Goal: Task Accomplishment & Management: Manage account settings

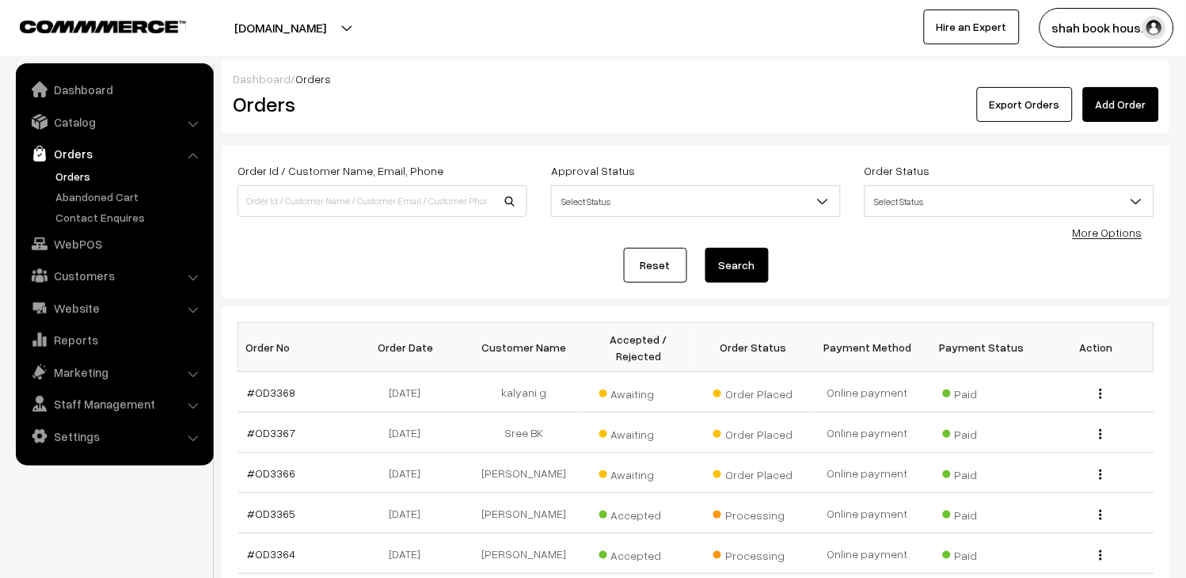
click at [78, 170] on link "Orders" at bounding box center [129, 176] width 157 height 17
click at [251, 475] on link "#OD3366" at bounding box center [272, 472] width 48 height 13
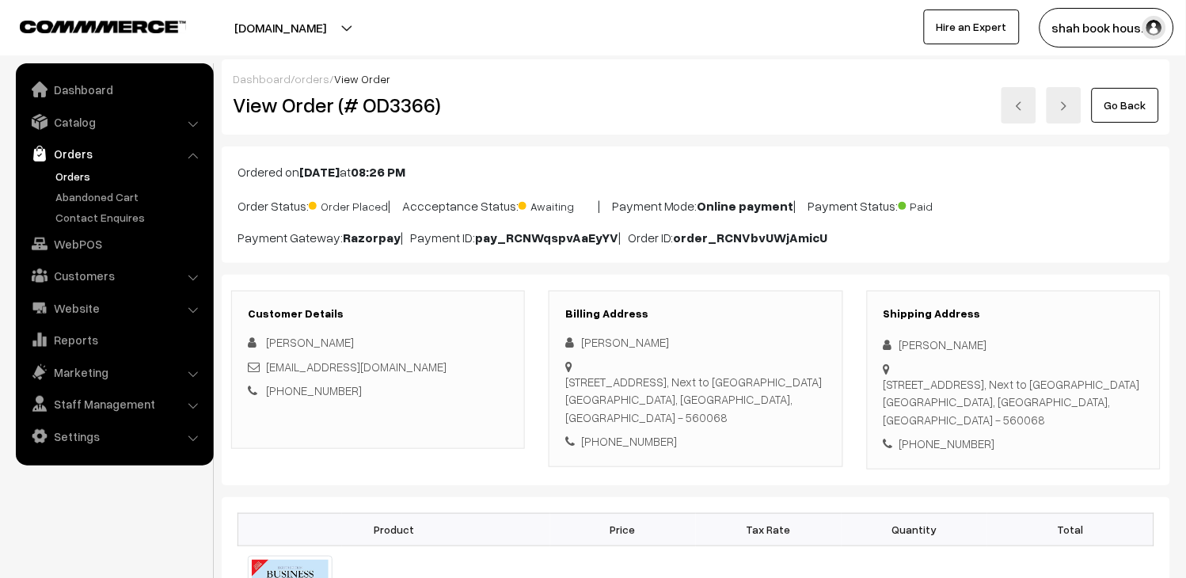
click at [1009, 107] on link at bounding box center [1019, 105] width 35 height 36
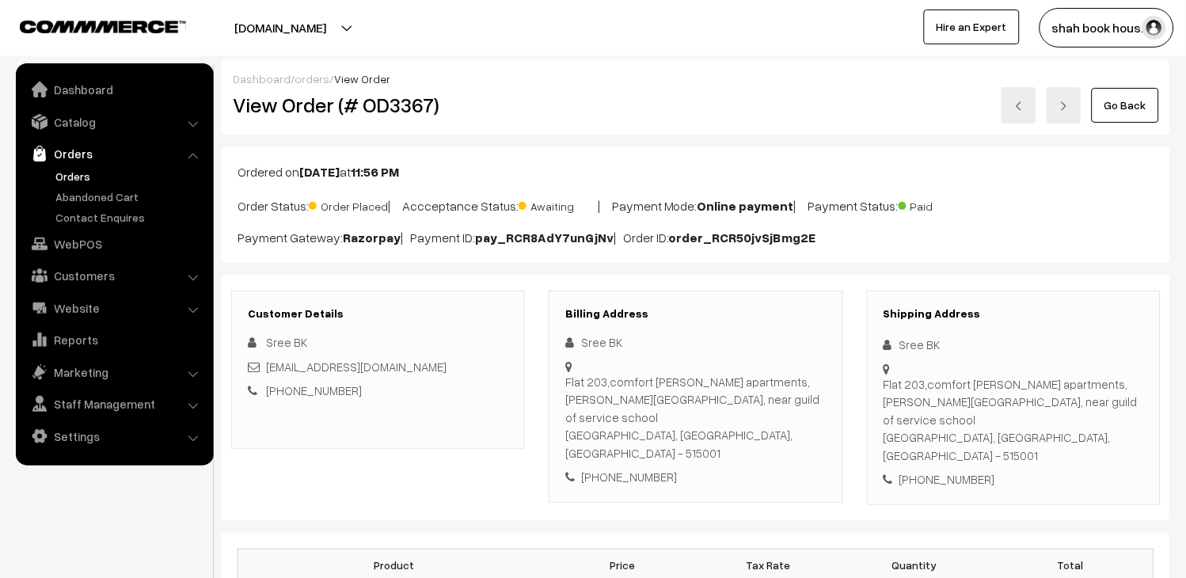
click at [1024, 108] on img at bounding box center [1019, 106] width 10 height 10
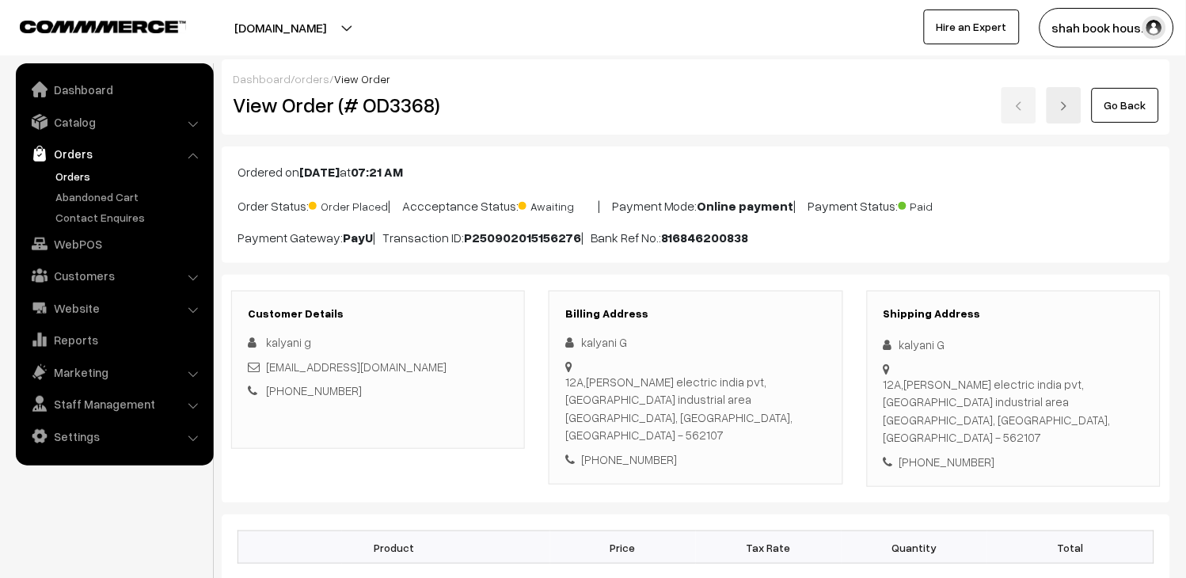
click at [82, 174] on link "Orders" at bounding box center [129, 176] width 157 height 17
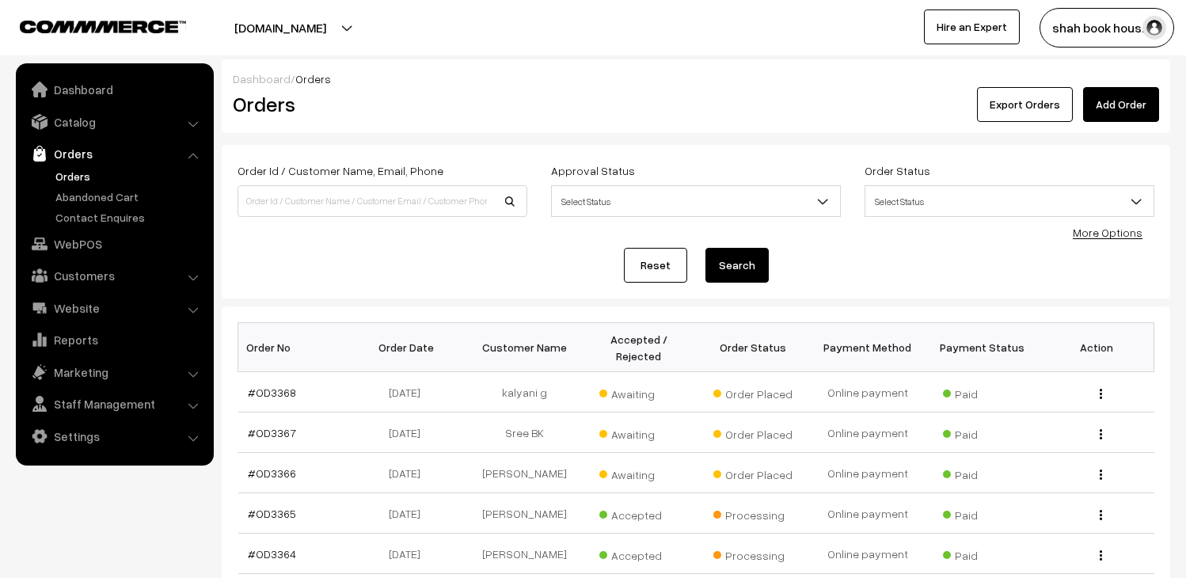
scroll to position [88, 0]
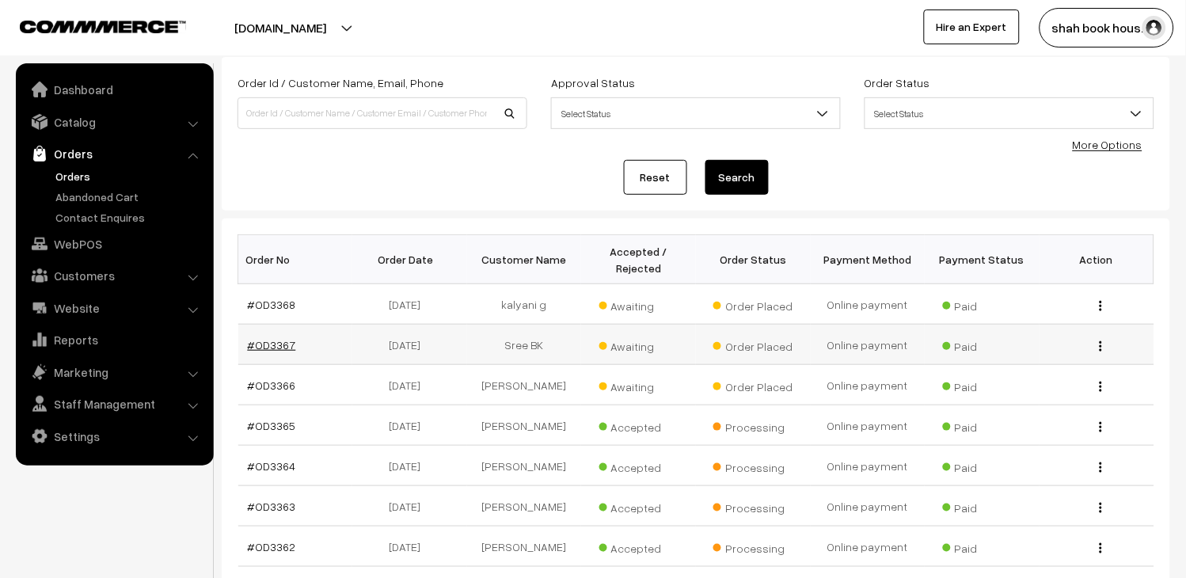
click at [280, 344] on link "#OD3367" at bounding box center [272, 344] width 48 height 13
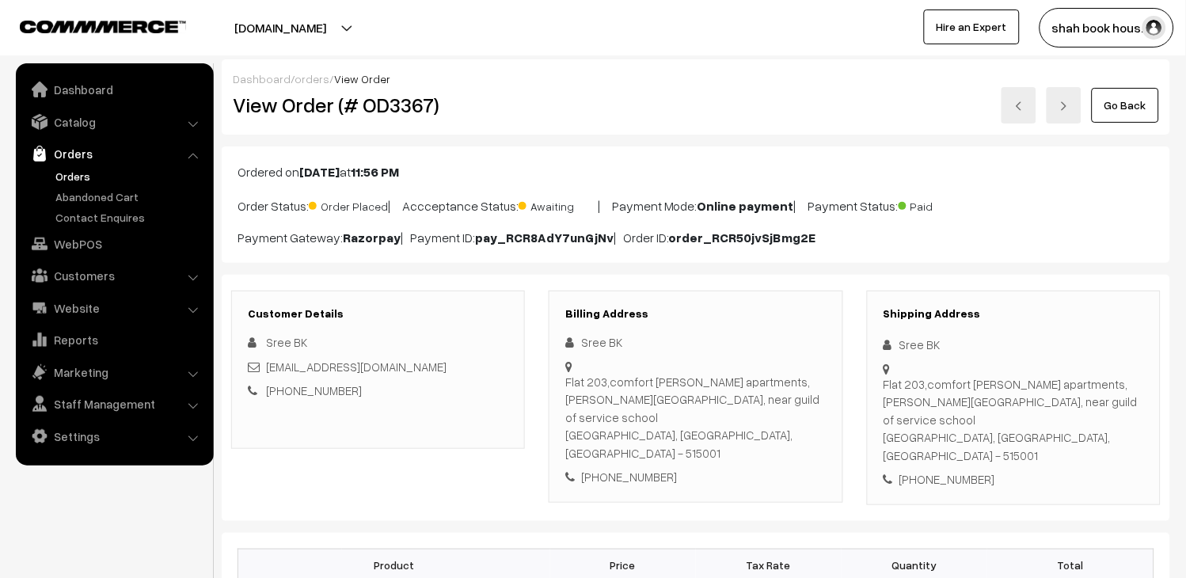
click at [1017, 112] on link at bounding box center [1019, 105] width 35 height 36
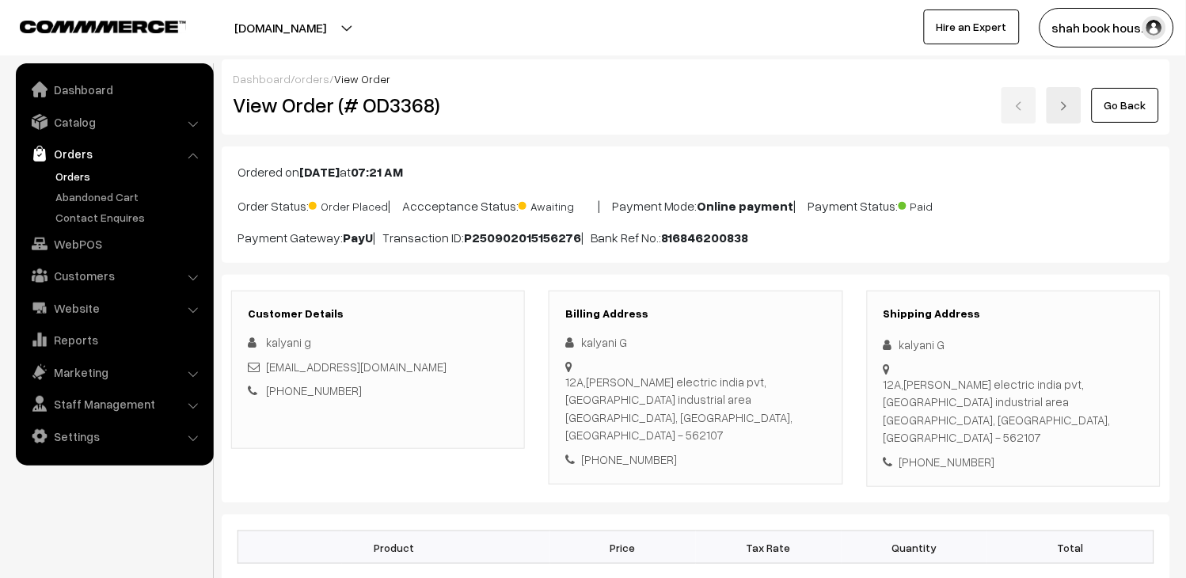
click at [74, 169] on link "Orders" at bounding box center [129, 176] width 157 height 17
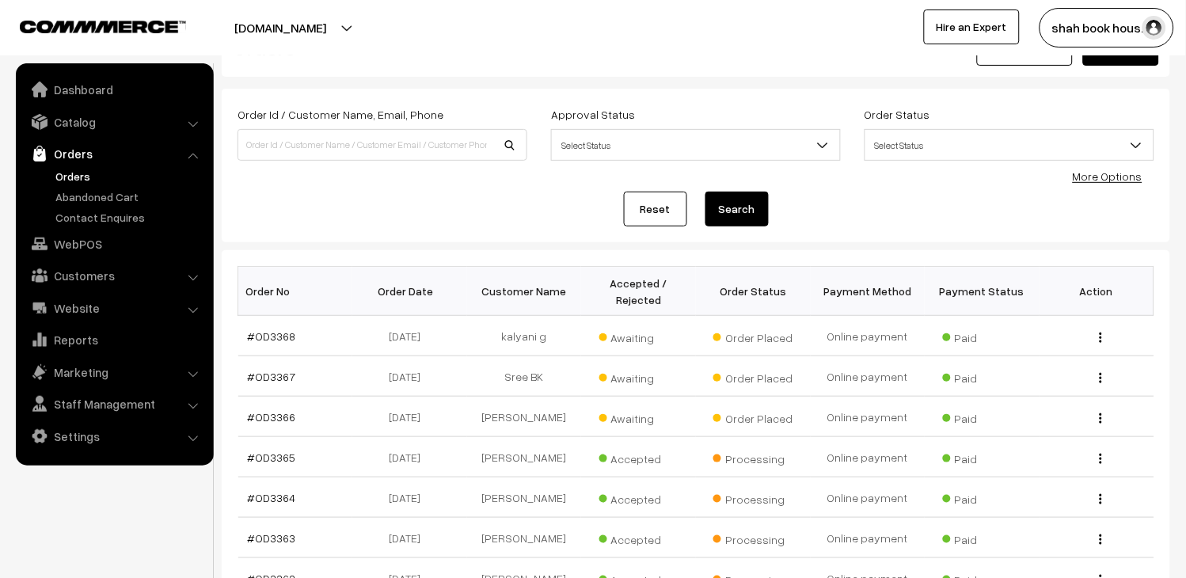
scroll to position [88, 0]
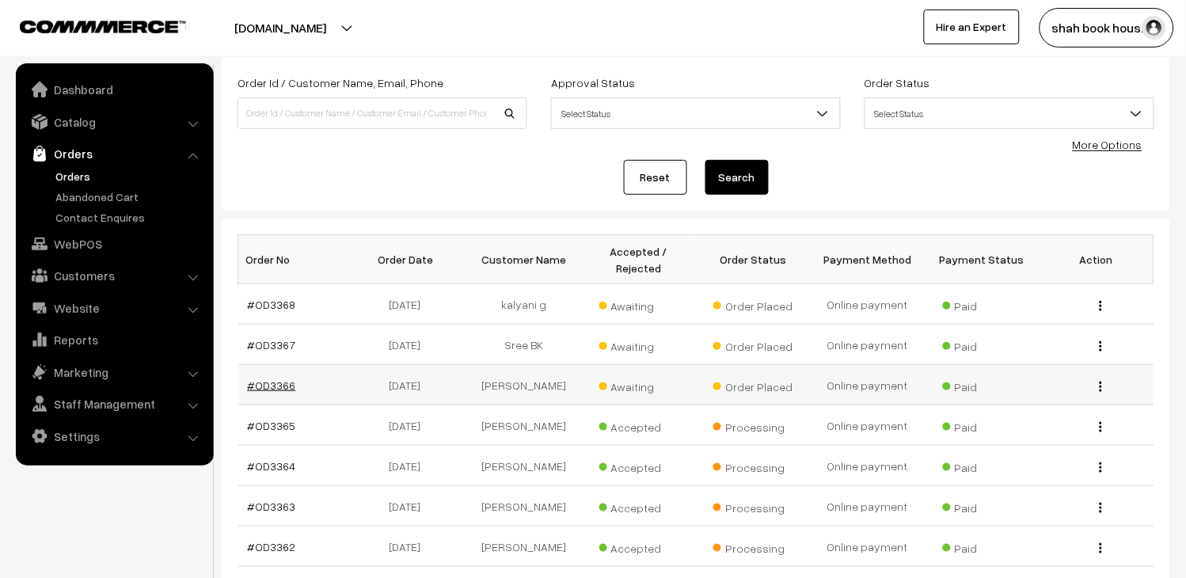
click at [278, 381] on link "#OD3366" at bounding box center [272, 385] width 48 height 13
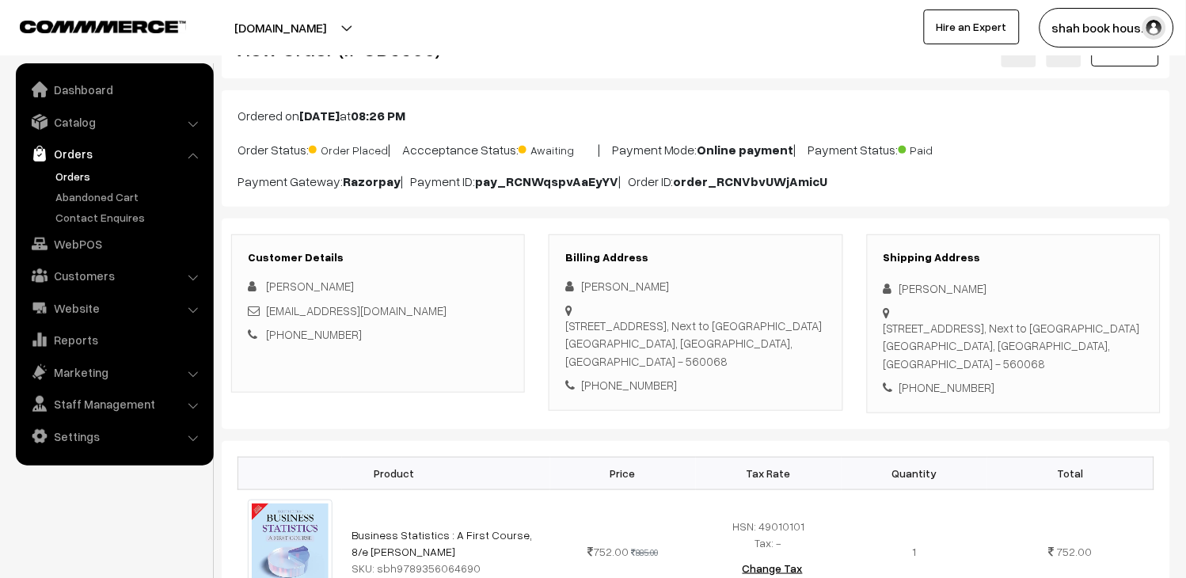
scroll to position [88, 0]
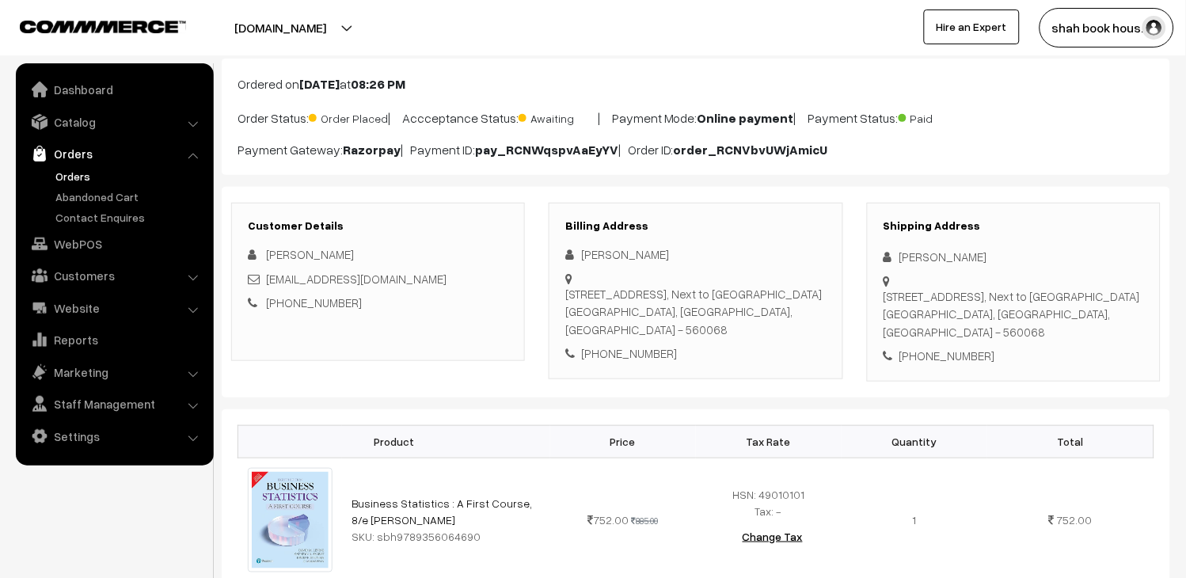
drag, startPoint x: 466, startPoint y: 277, endPoint x: 264, endPoint y: 277, distance: 201.1
click at [264, 277] on div "[EMAIL_ADDRESS][DOMAIN_NAME]" at bounding box center [378, 279] width 261 height 18
copy div "[EMAIL_ADDRESS][DOMAIN_NAME]"
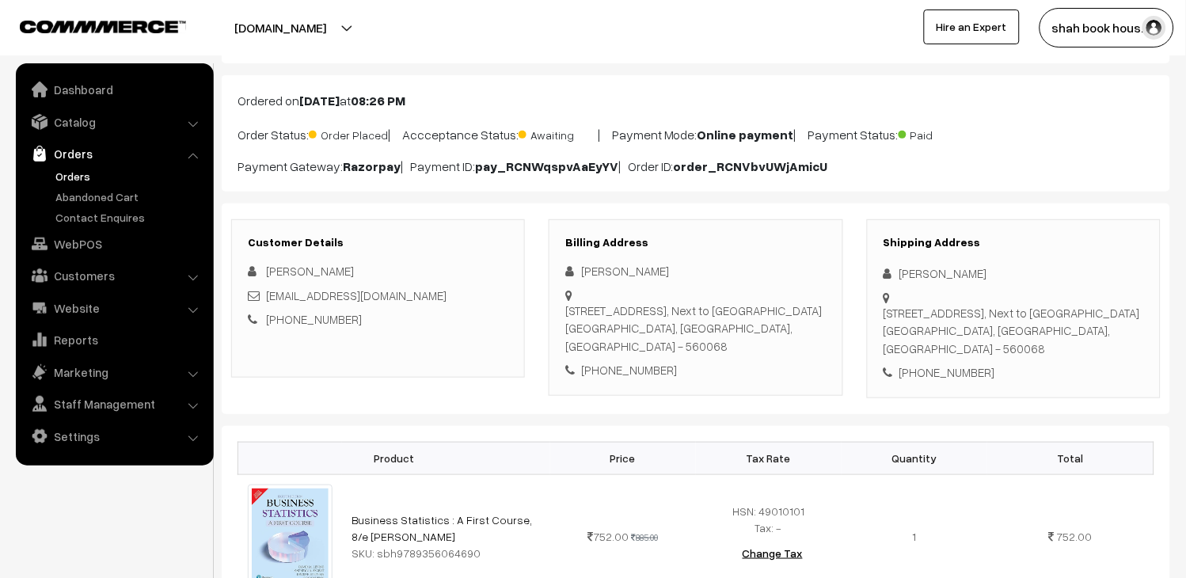
scroll to position [0, 0]
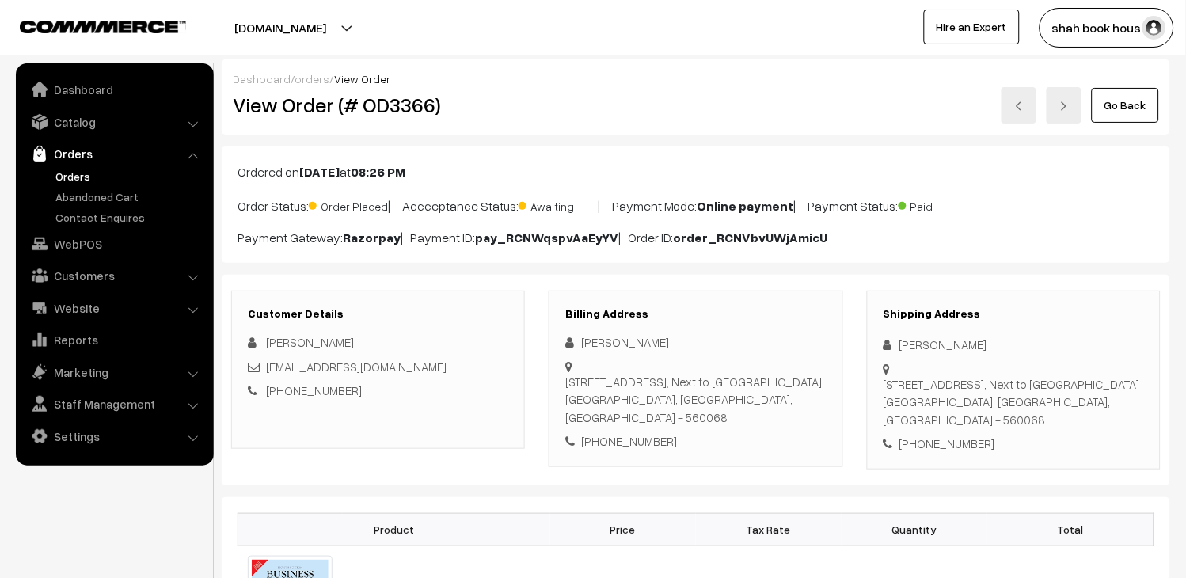
copy div "[EMAIL_ADDRESS][DOMAIN_NAME]"
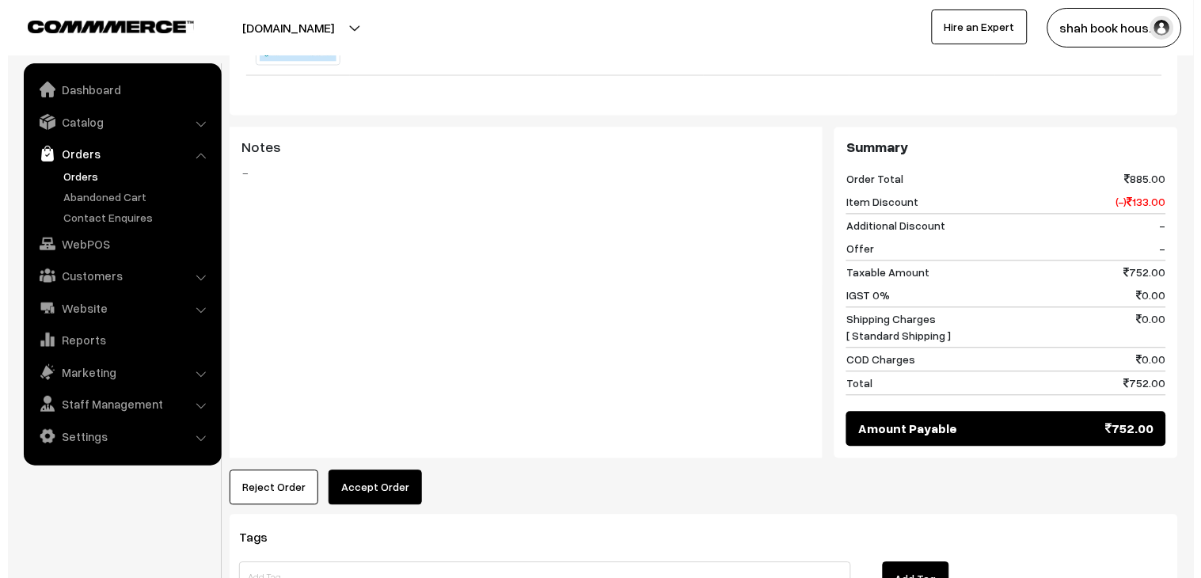
scroll to position [615, 0]
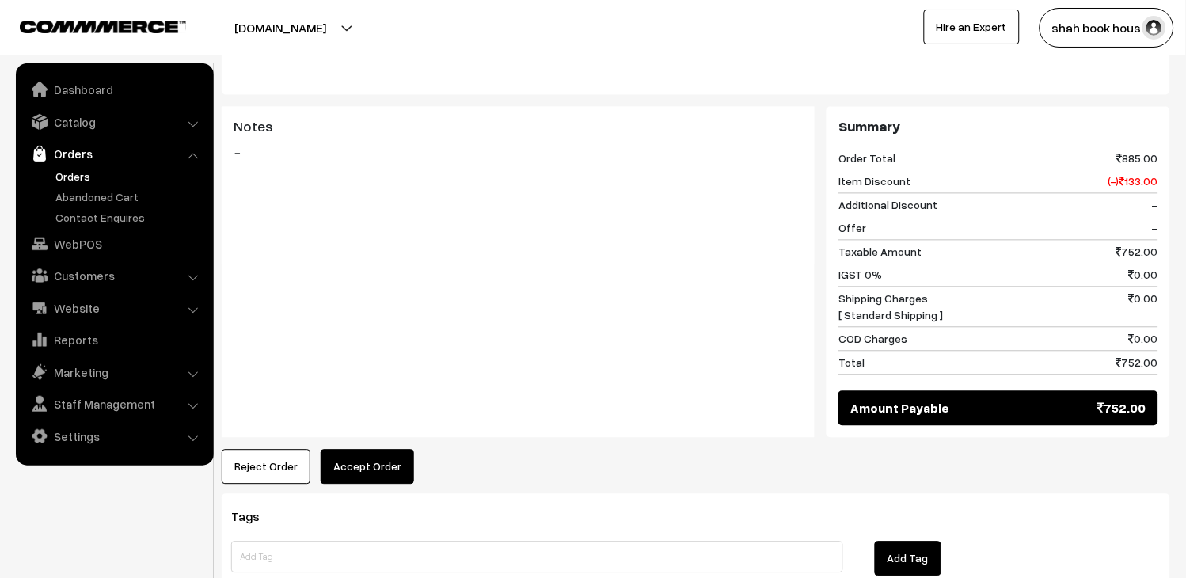
drag, startPoint x: 426, startPoint y: 489, endPoint x: 385, endPoint y: 489, distance: 41.2
click at [385, 485] on div "Reject Order Accept Order × Accept Order Are you sure, you want to accept this …" at bounding box center [696, 467] width 949 height 35
click at [384, 485] on button "Accept Order" at bounding box center [367, 467] width 93 height 35
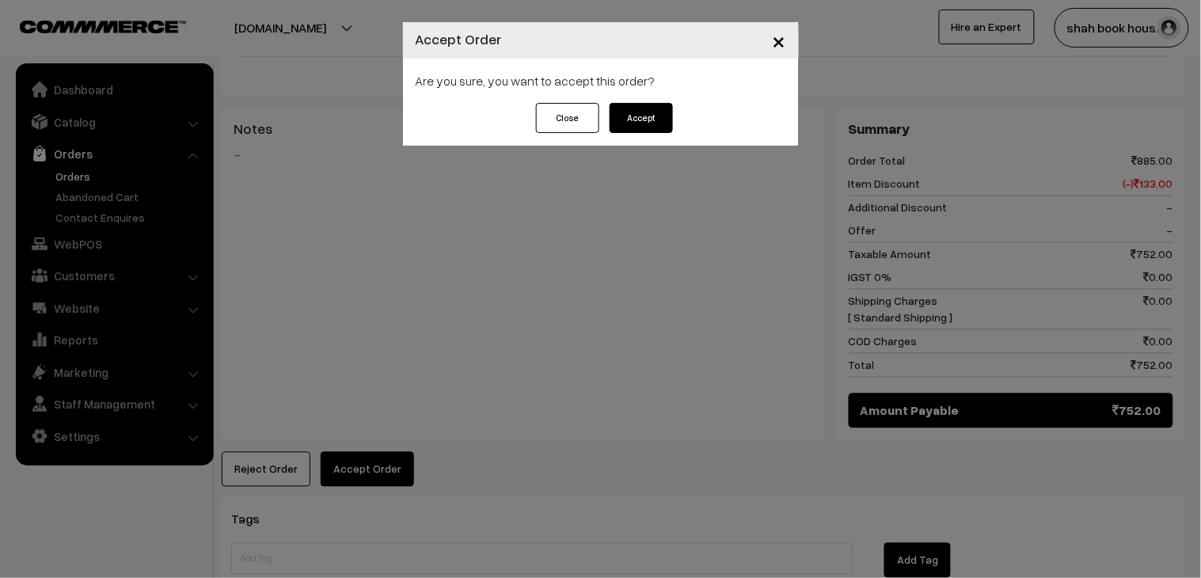
click at [653, 136] on div "Close Accept" at bounding box center [601, 124] width 396 height 43
click at [645, 111] on button "Accept" at bounding box center [641, 118] width 63 height 30
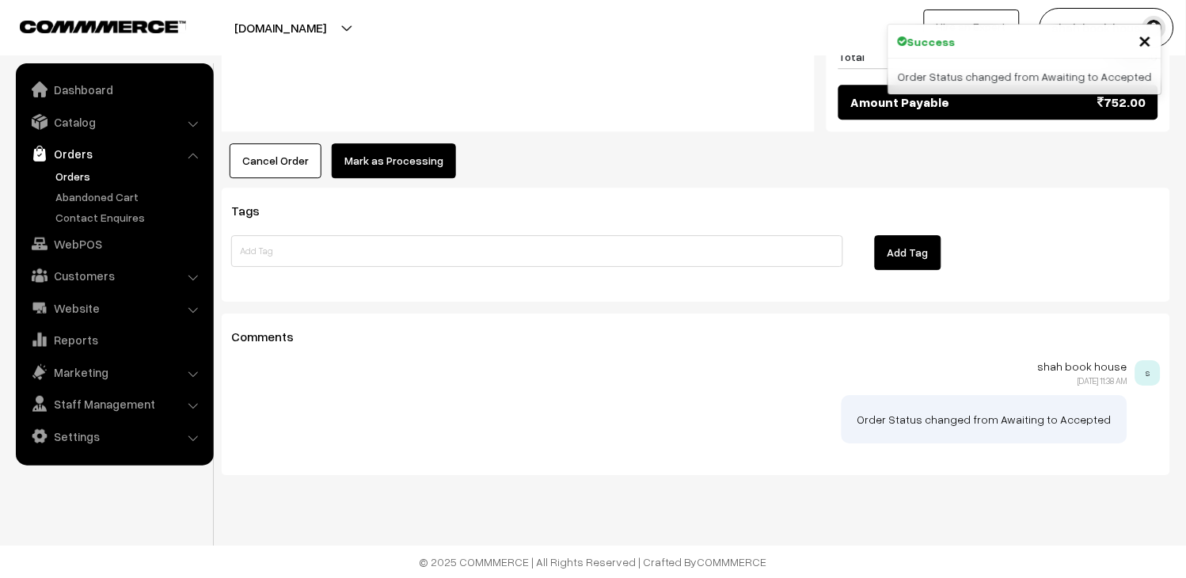
click at [392, 170] on button "Mark as Processing" at bounding box center [394, 160] width 124 height 35
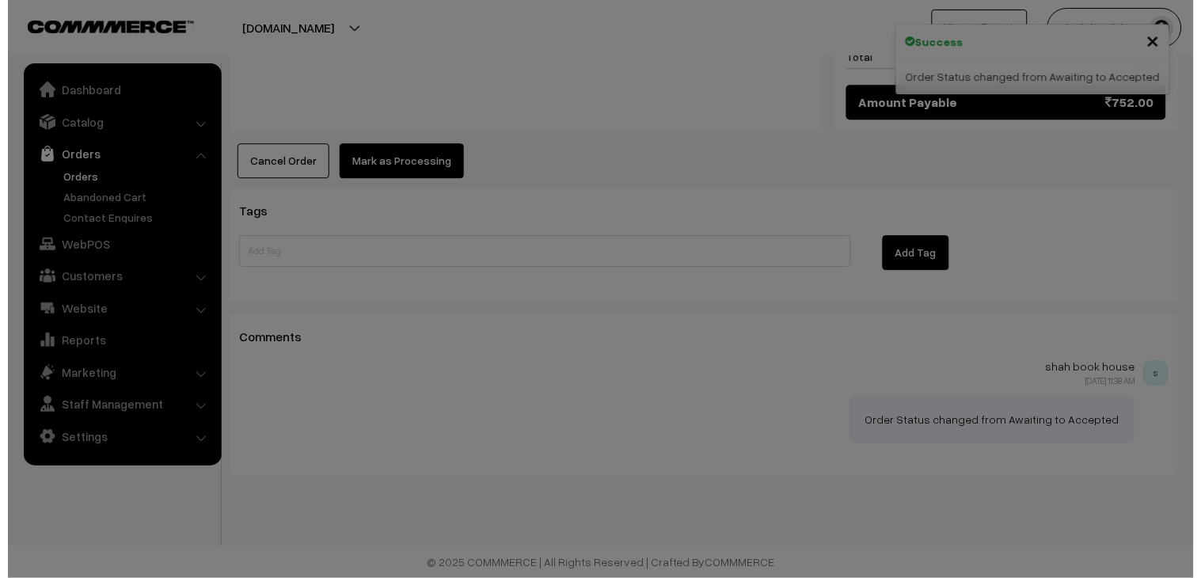
scroll to position [941, 0]
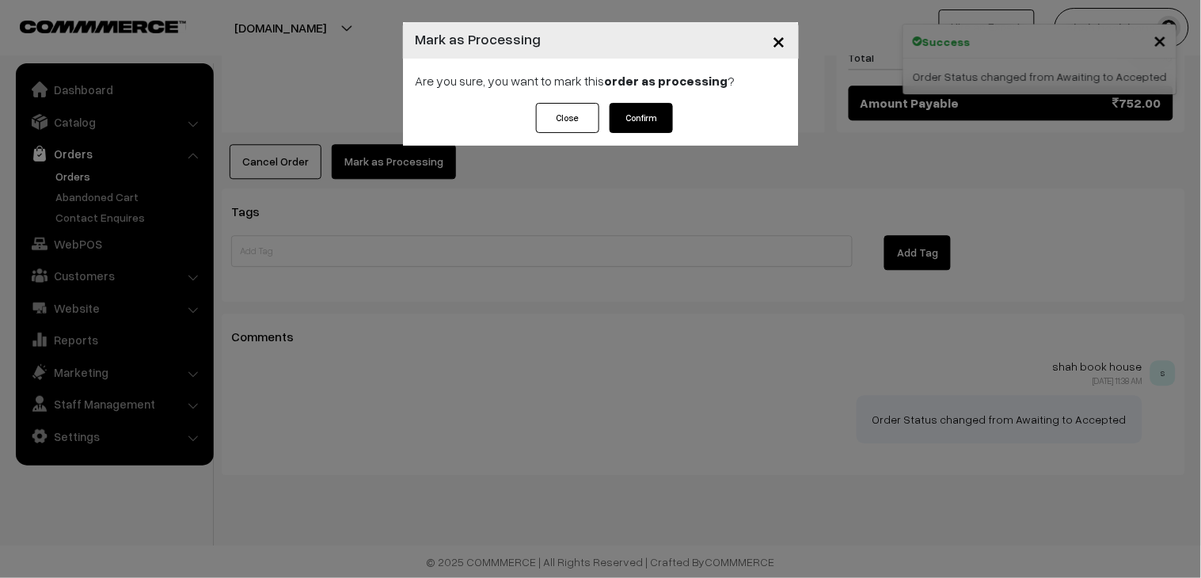
click at [660, 128] on button "Confirm" at bounding box center [641, 118] width 63 height 30
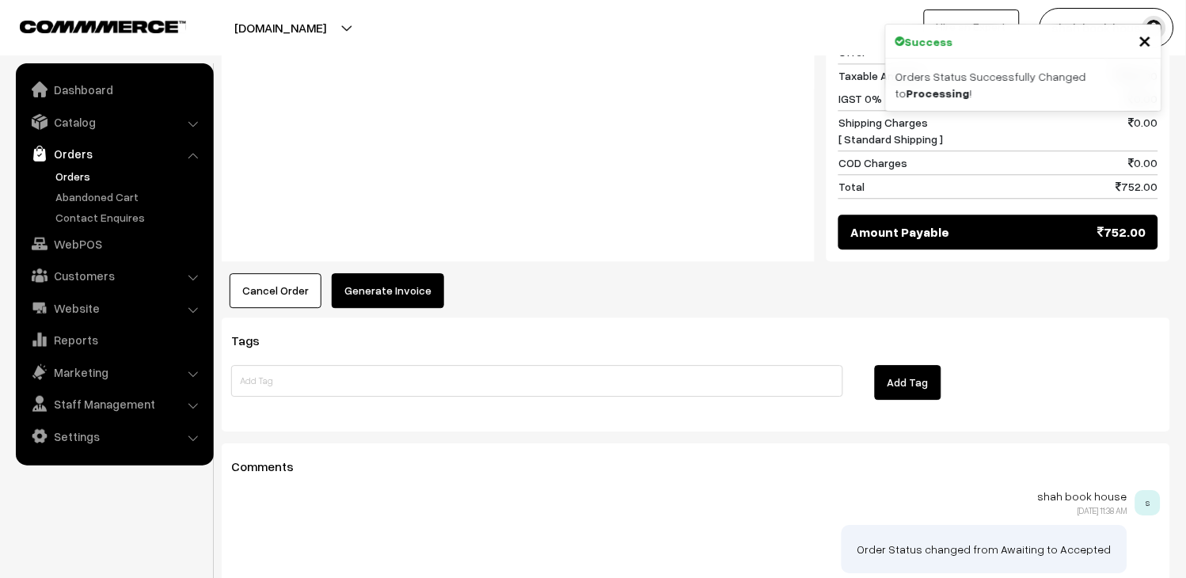
click at [376, 306] on button "Generate Invoice" at bounding box center [388, 290] width 112 height 35
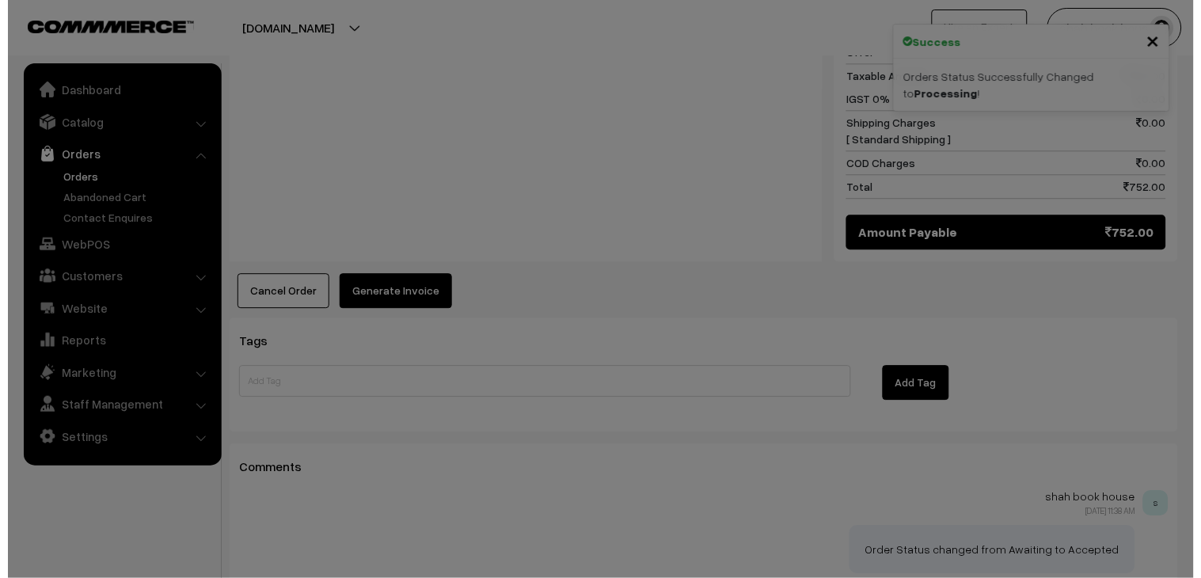
scroll to position [794, 0]
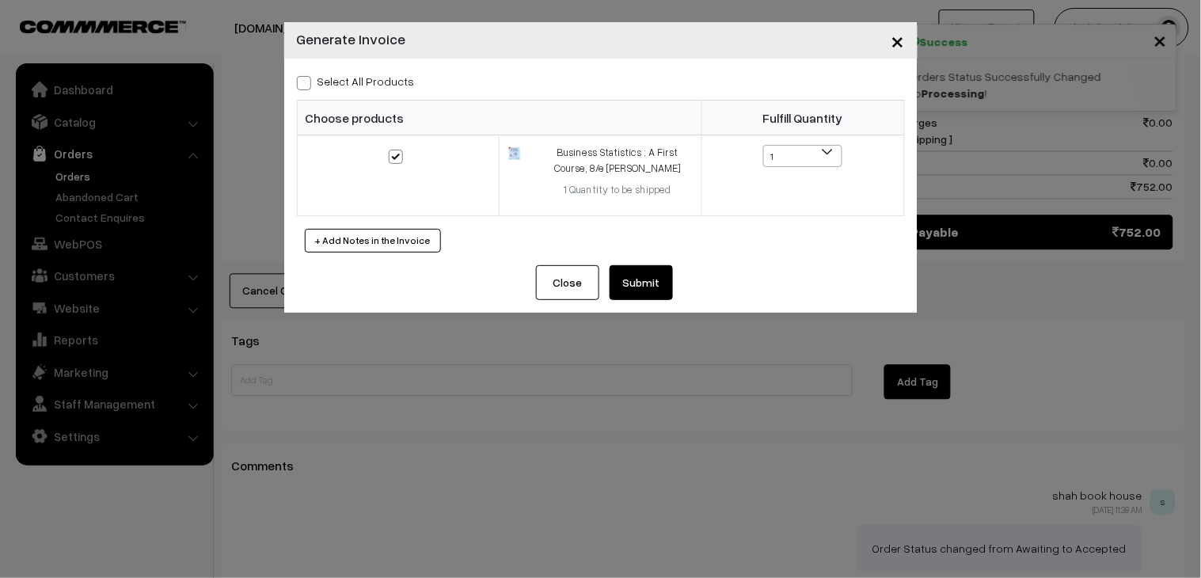
click at [637, 287] on button "Submit" at bounding box center [641, 282] width 63 height 35
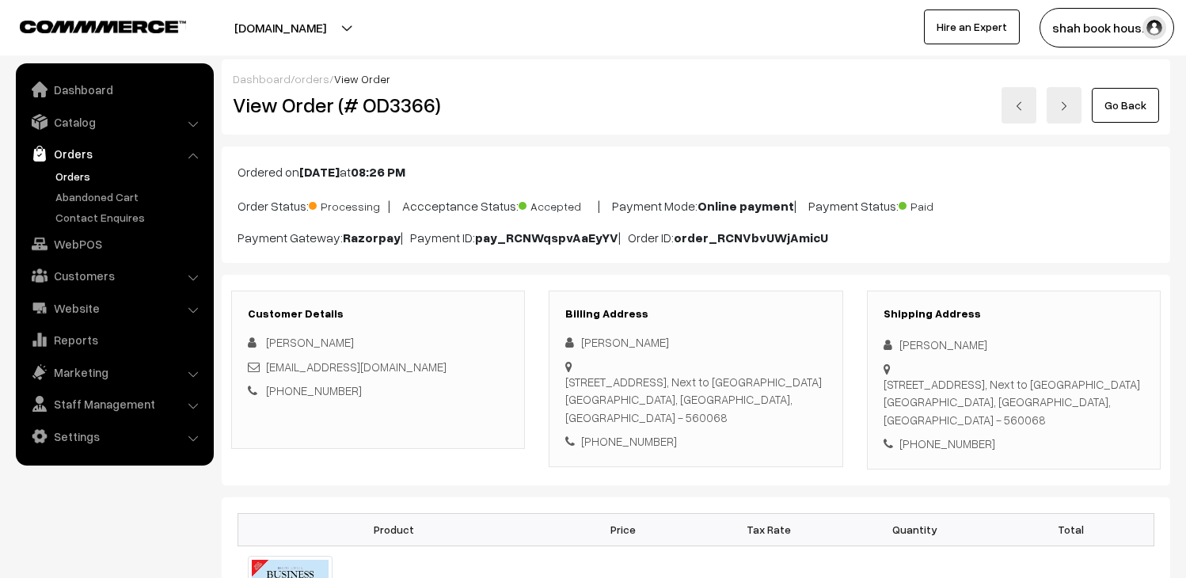
scroll to position [790, 0]
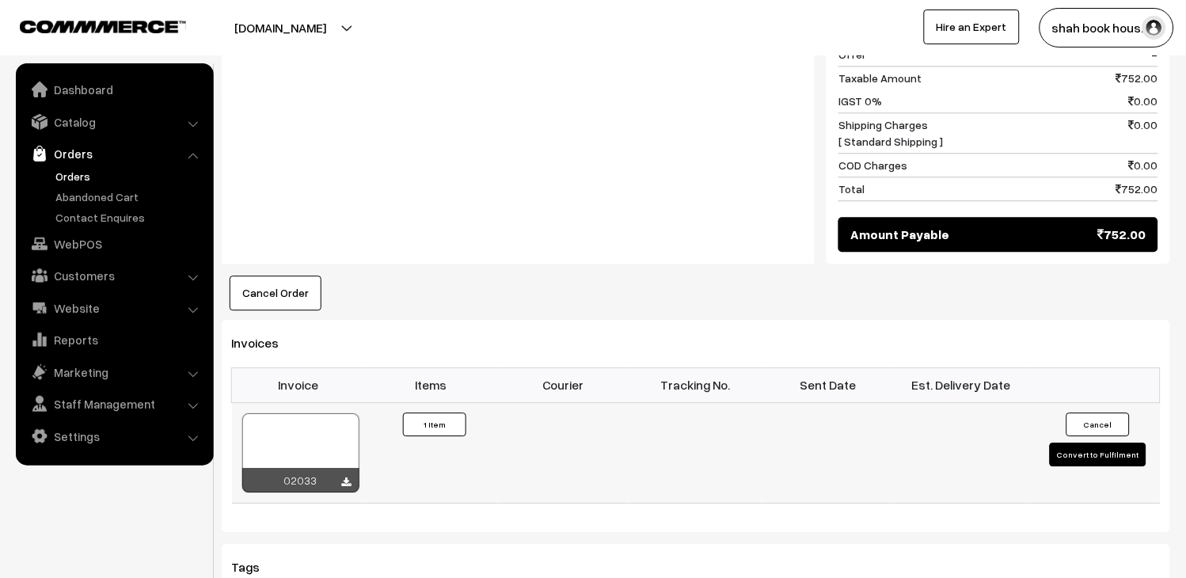
click at [291, 442] on div at bounding box center [300, 452] width 117 height 79
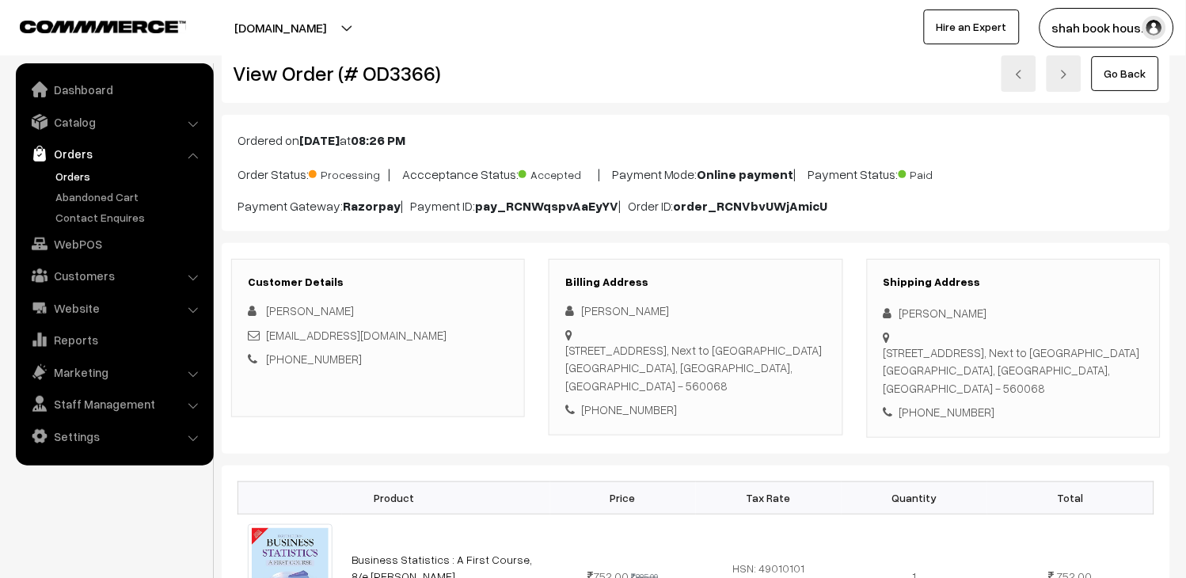
scroll to position [0, 0]
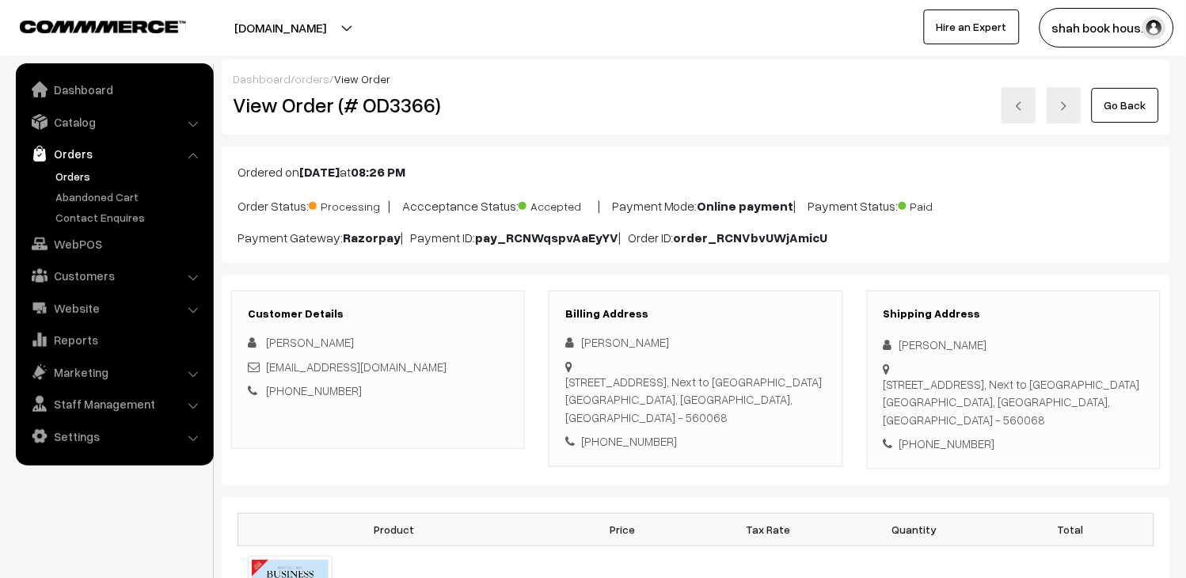
click at [1124, 98] on link "Go Back" at bounding box center [1125, 105] width 67 height 35
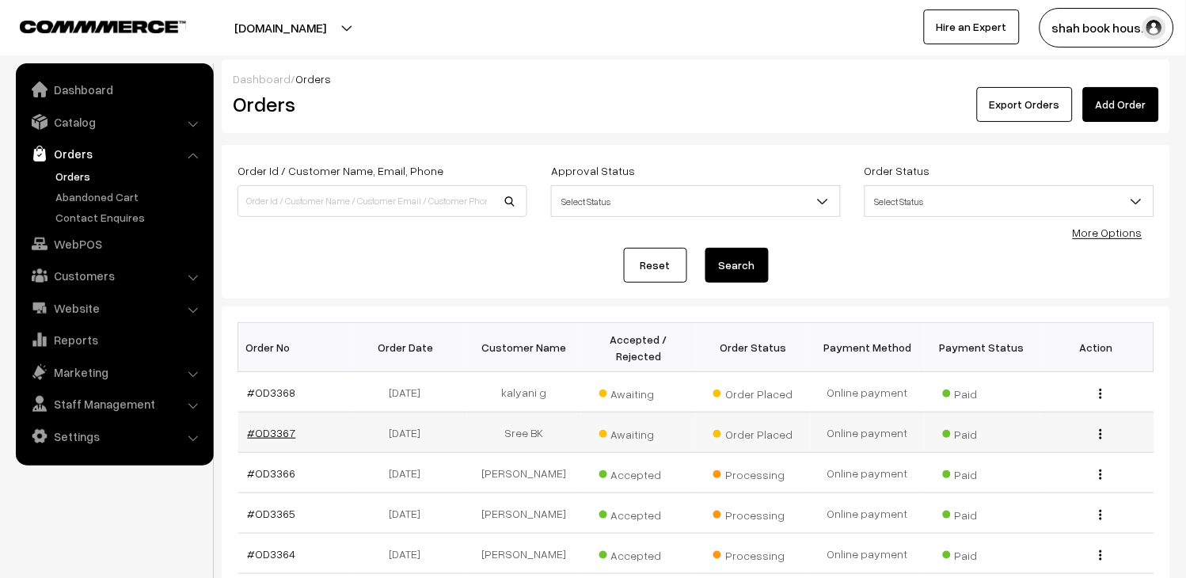
click at [272, 432] on link "#OD3367" at bounding box center [272, 432] width 48 height 13
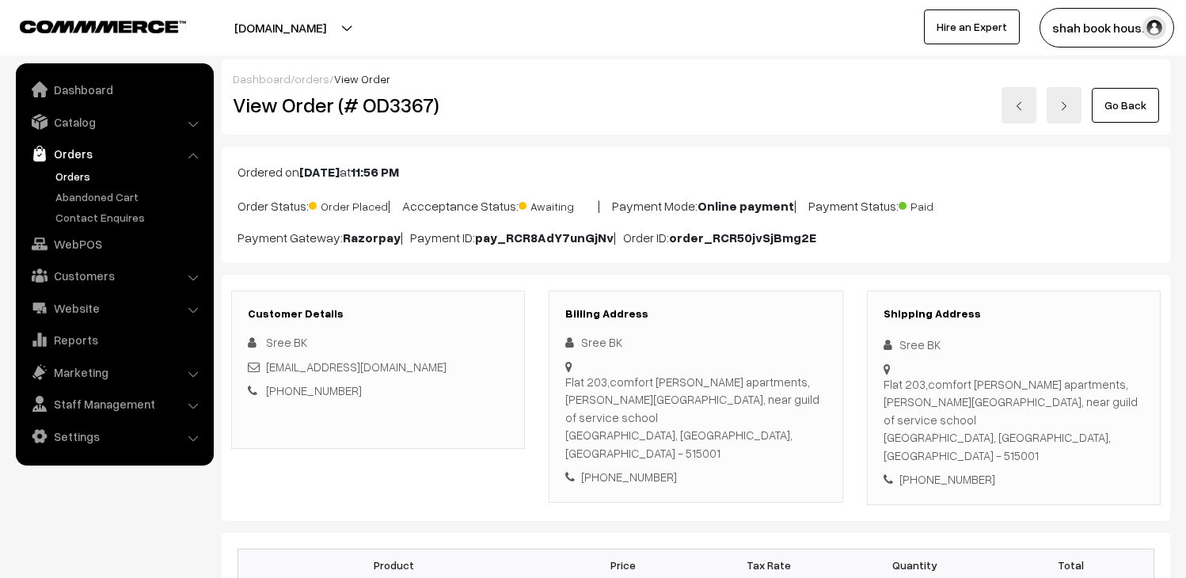
scroll to position [176, 0]
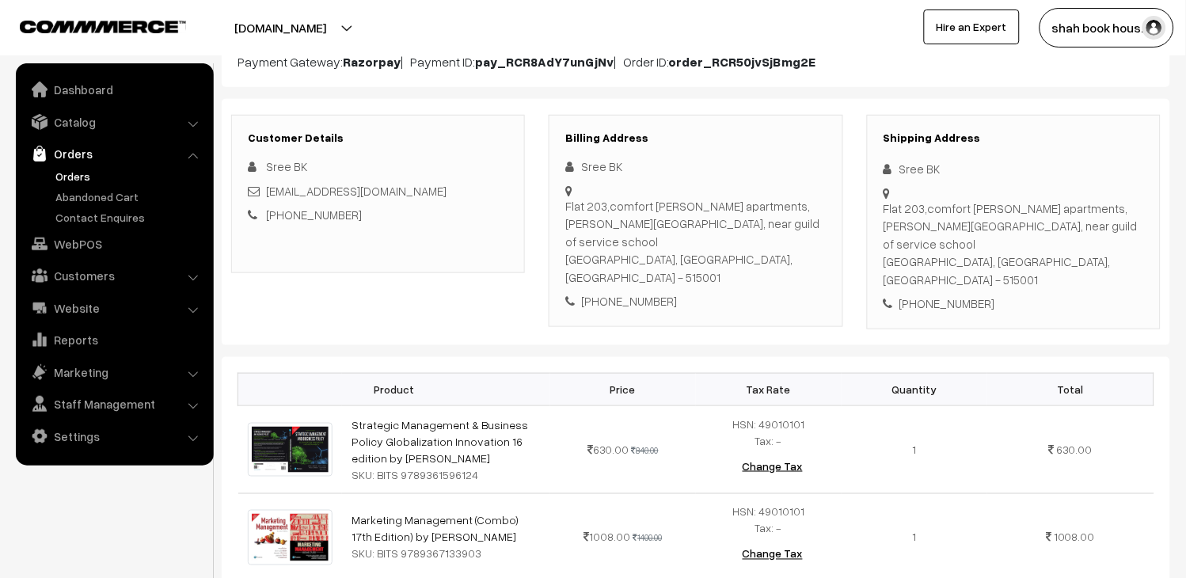
click at [433, 198] on div "[EMAIL_ADDRESS][DOMAIN_NAME]" at bounding box center [378, 191] width 261 height 18
copy div "[EMAIL_ADDRESS][DOMAIN_NAME]"
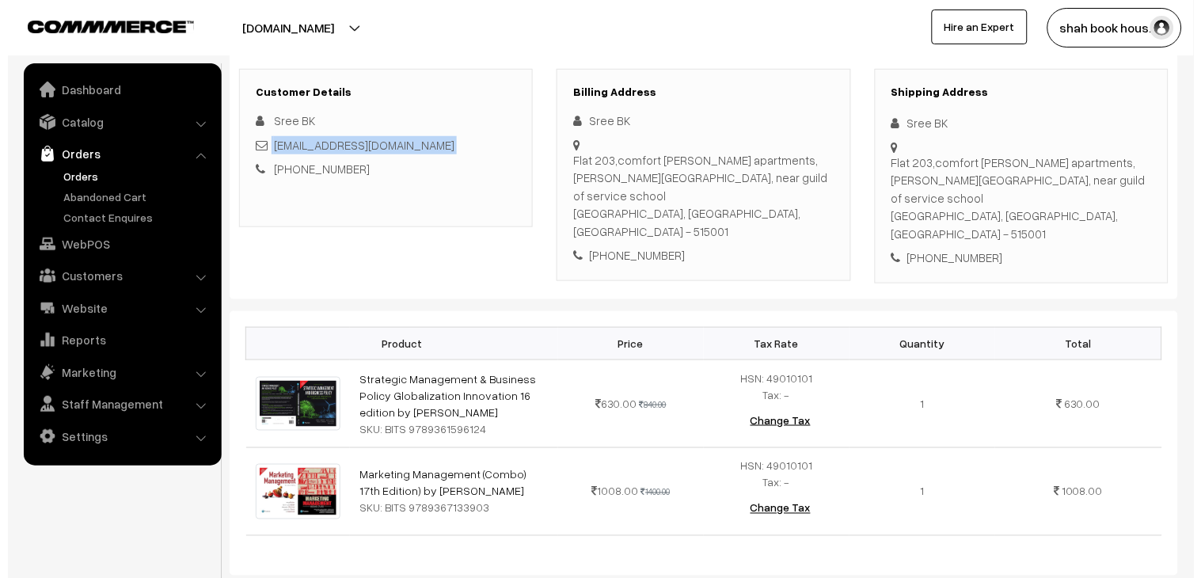
scroll to position [703, 0]
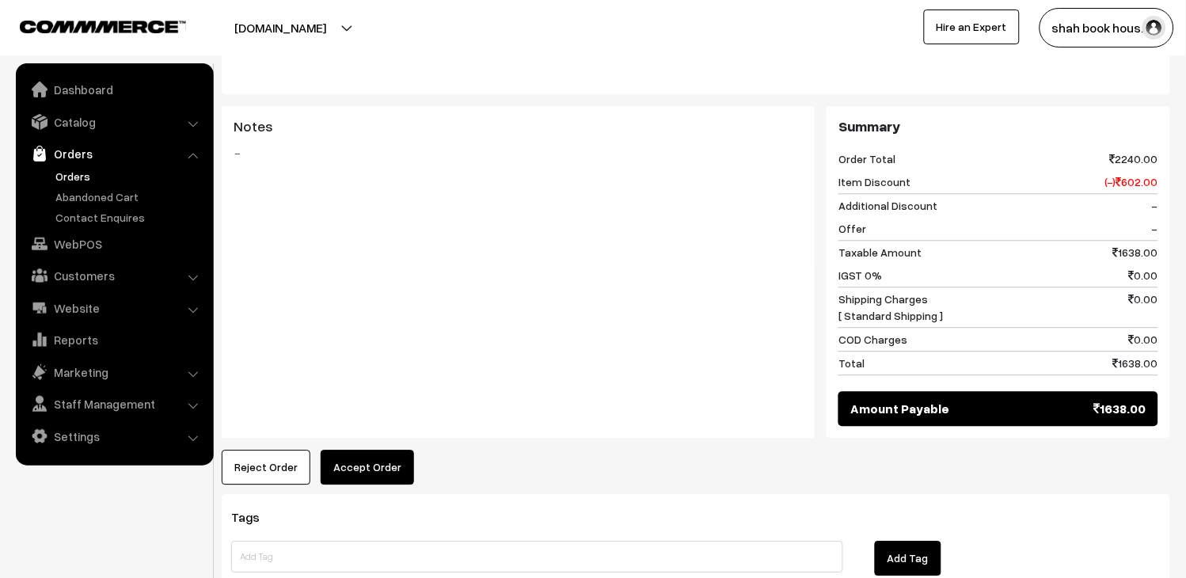
click at [394, 450] on button "Accept Order" at bounding box center [367, 467] width 93 height 35
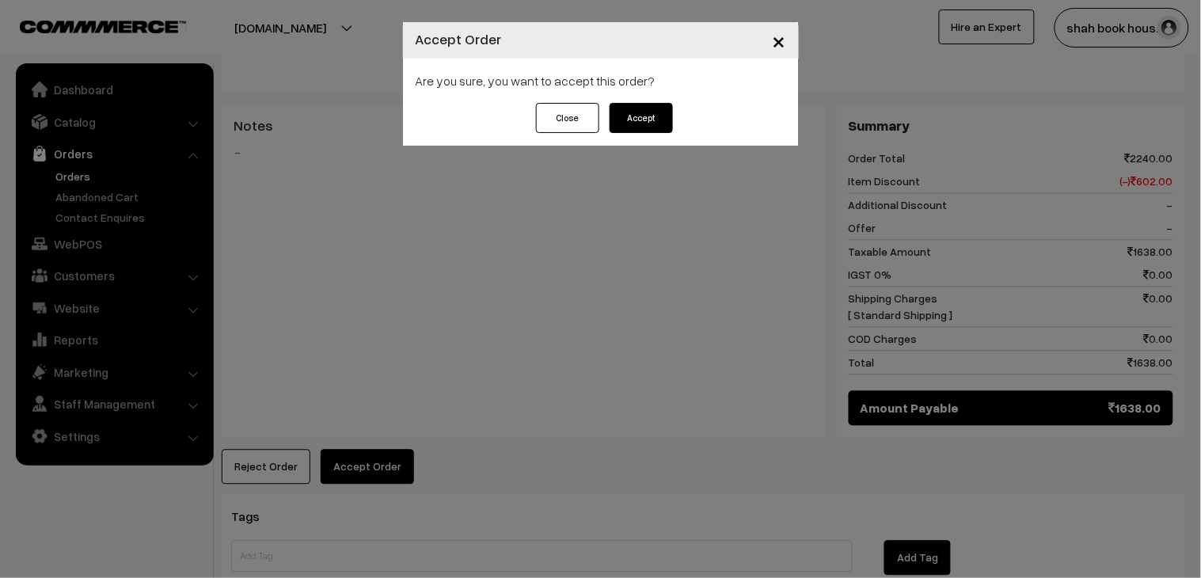
click at [629, 108] on button "Accept" at bounding box center [641, 118] width 63 height 30
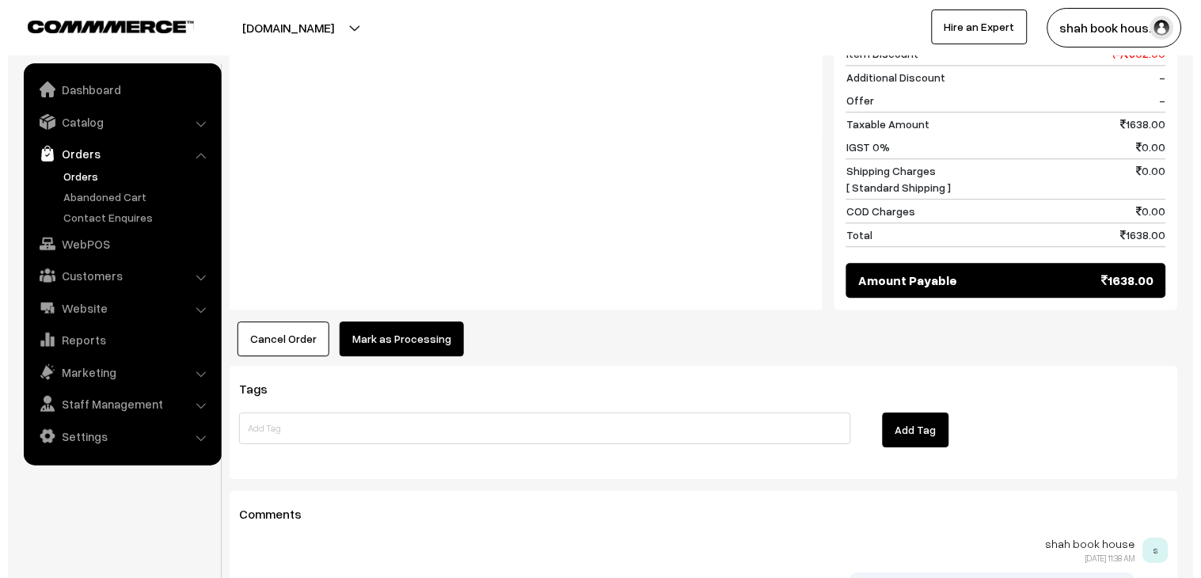
scroll to position [880, 0]
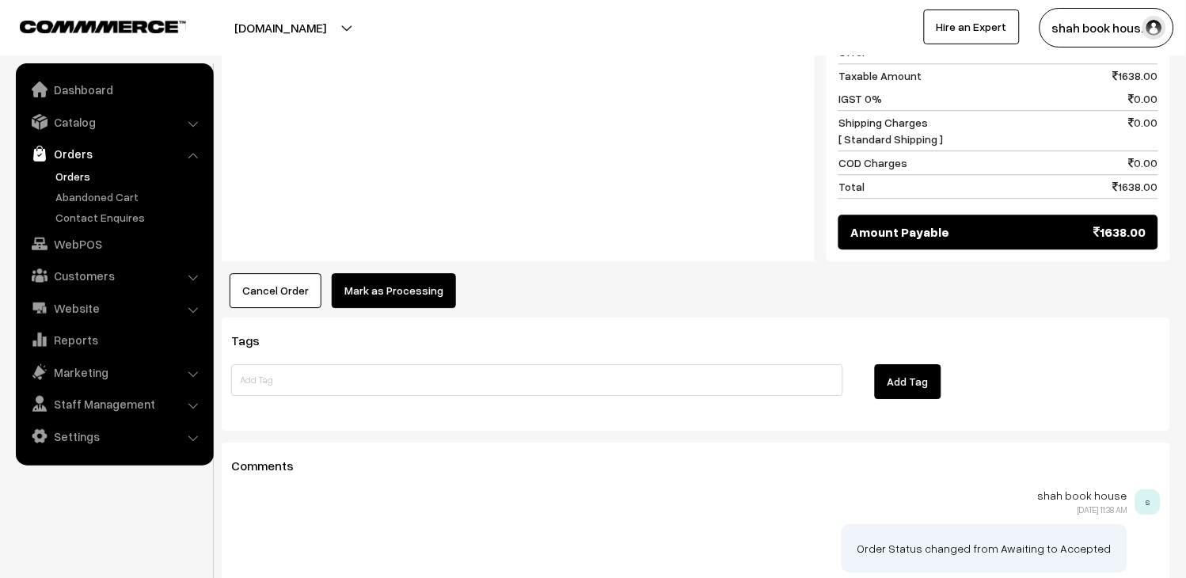
click at [394, 273] on button "Mark as Processing" at bounding box center [394, 290] width 124 height 35
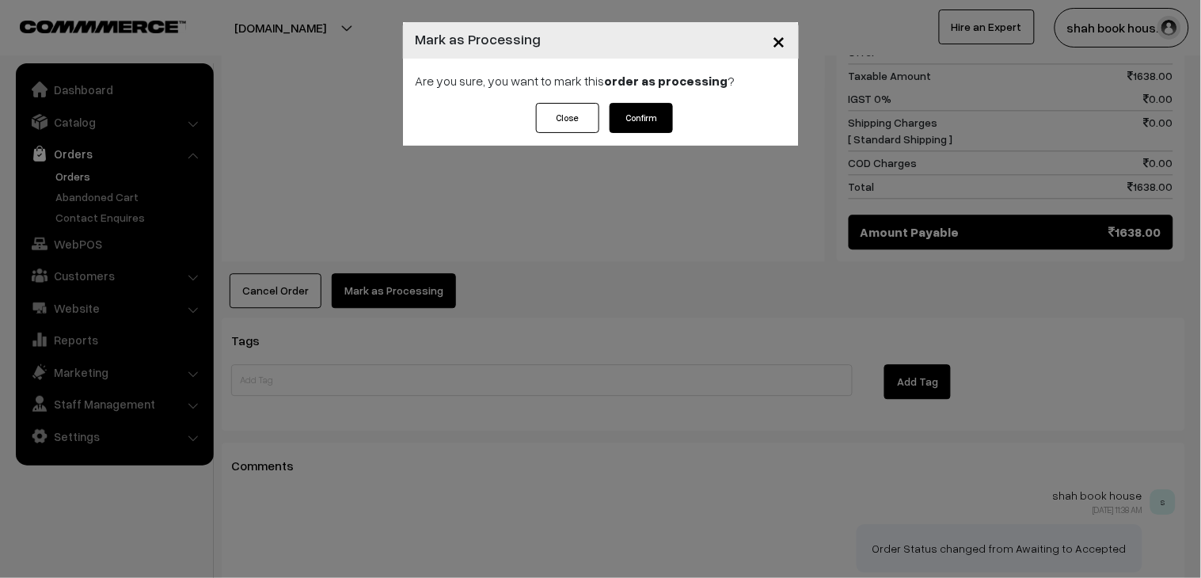
click at [624, 116] on button "Confirm" at bounding box center [641, 118] width 63 height 30
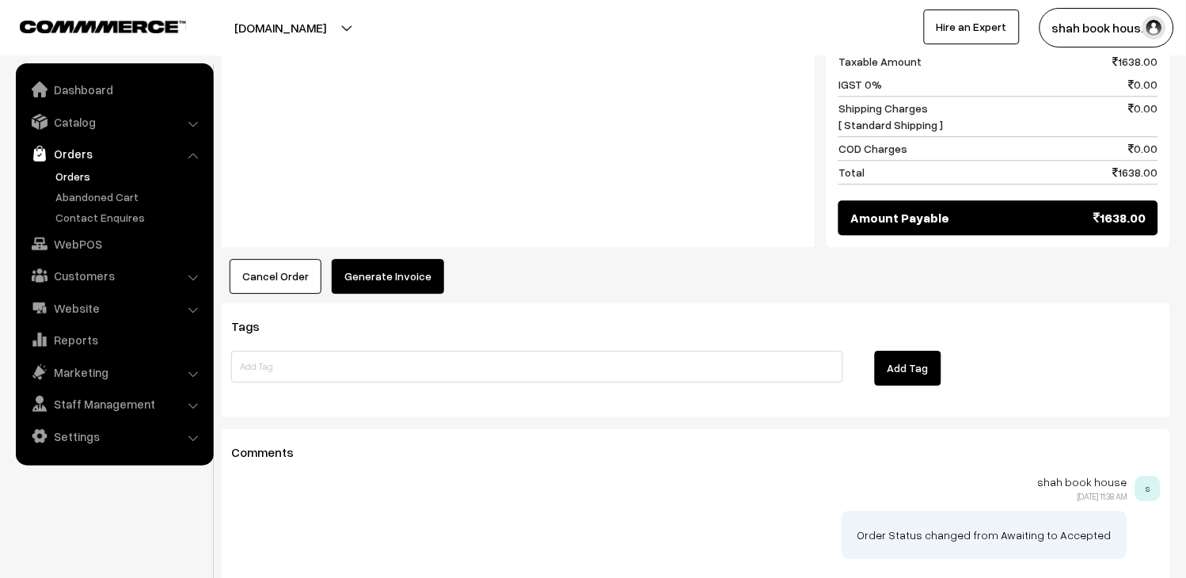
click at [405, 259] on button "Generate Invoice" at bounding box center [388, 276] width 112 height 35
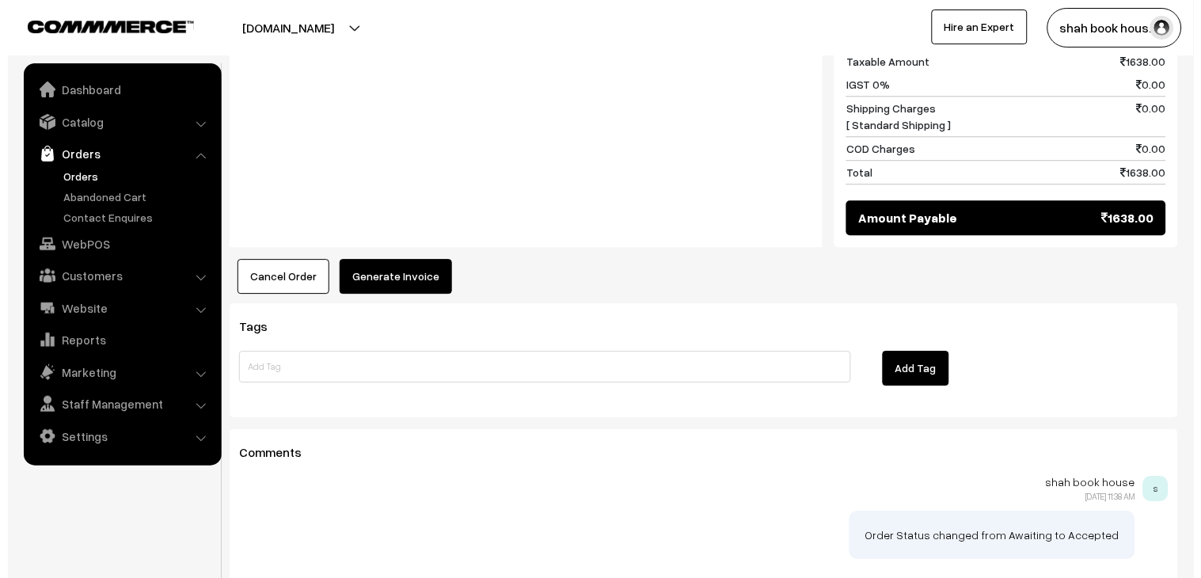
scroll to position [881, 0]
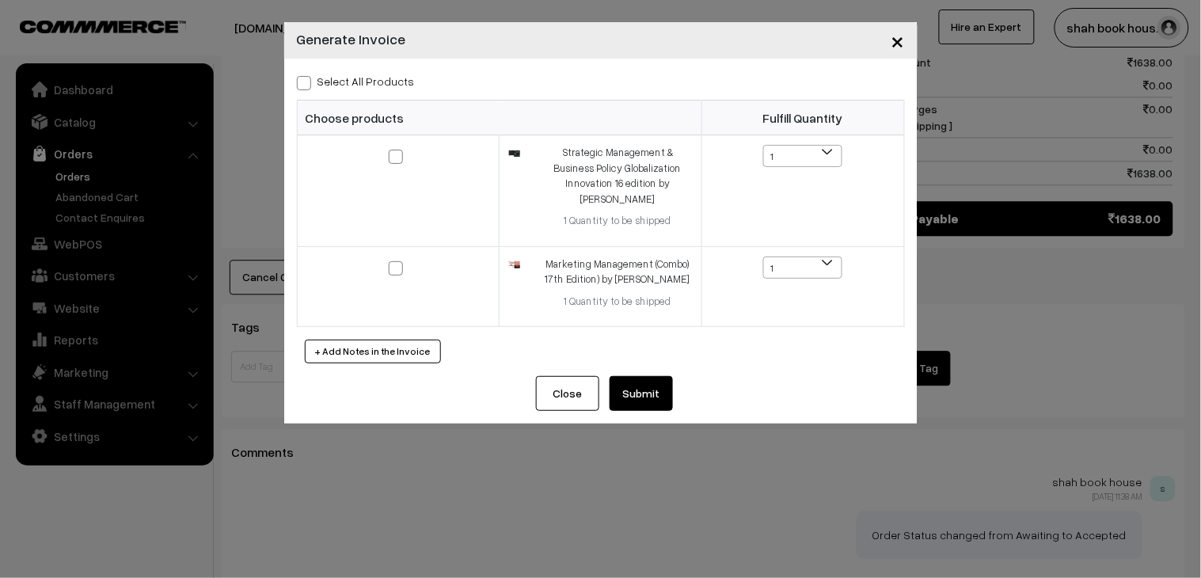
click at [322, 78] on label "Select All Products" at bounding box center [356, 81] width 118 height 17
click at [307, 78] on input "Select All Products" at bounding box center [302, 80] width 10 height 10
checkbox input "true"
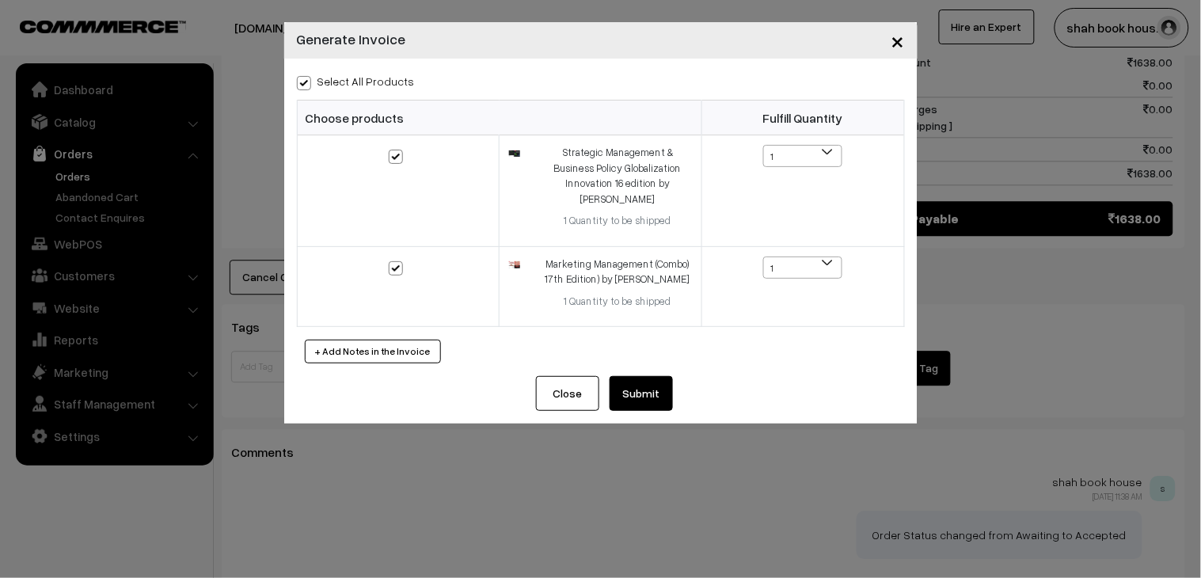
click at [626, 384] on button "Submit" at bounding box center [641, 393] width 63 height 35
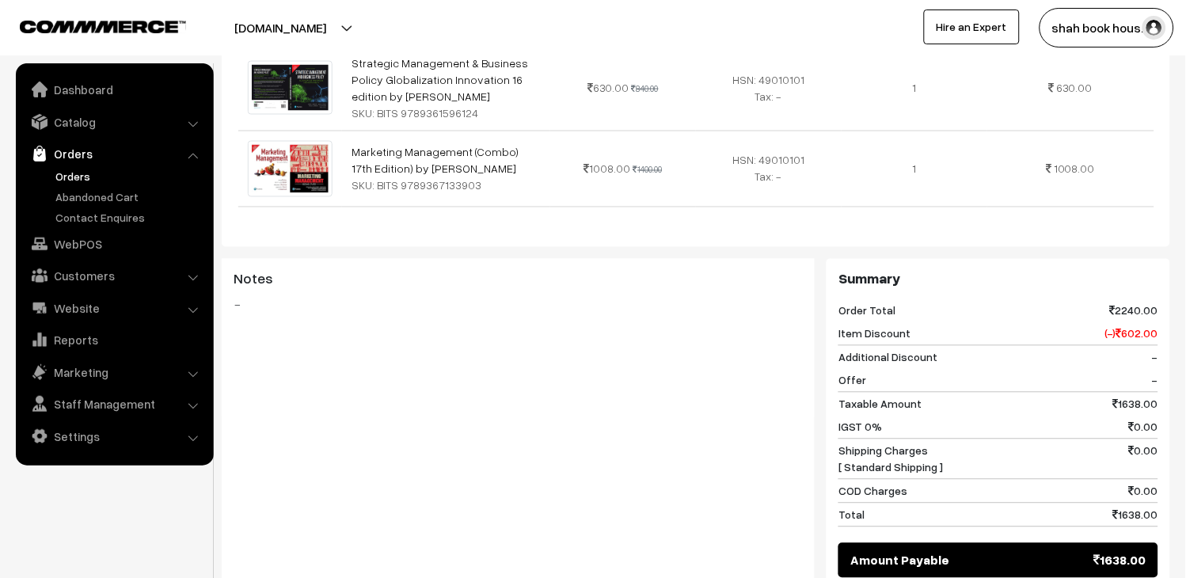
scroll to position [968, 0]
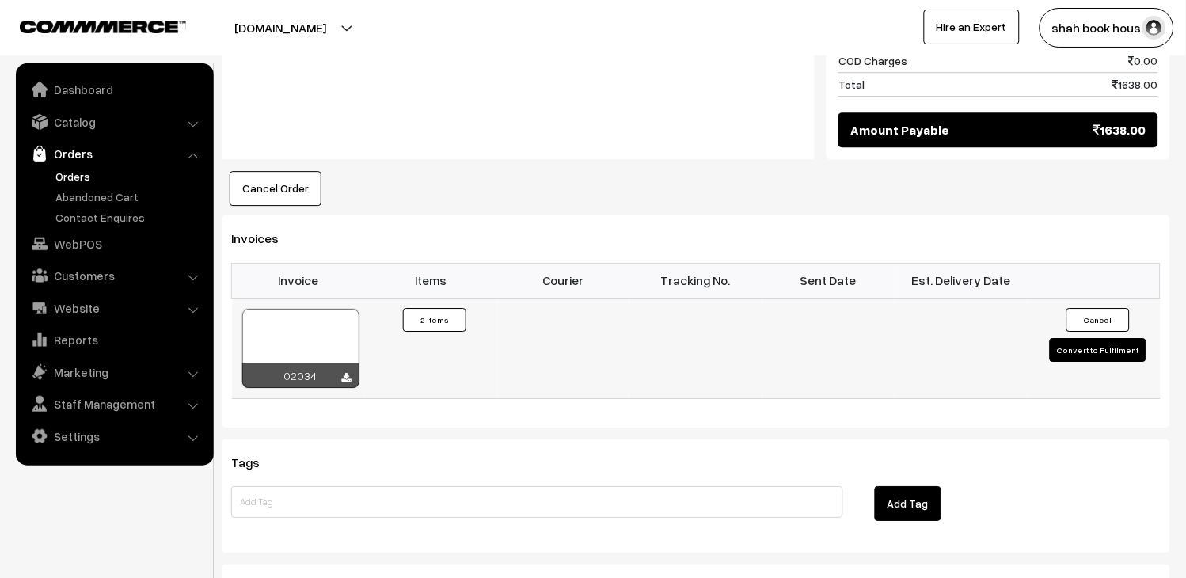
click at [346, 309] on div at bounding box center [300, 348] width 117 height 79
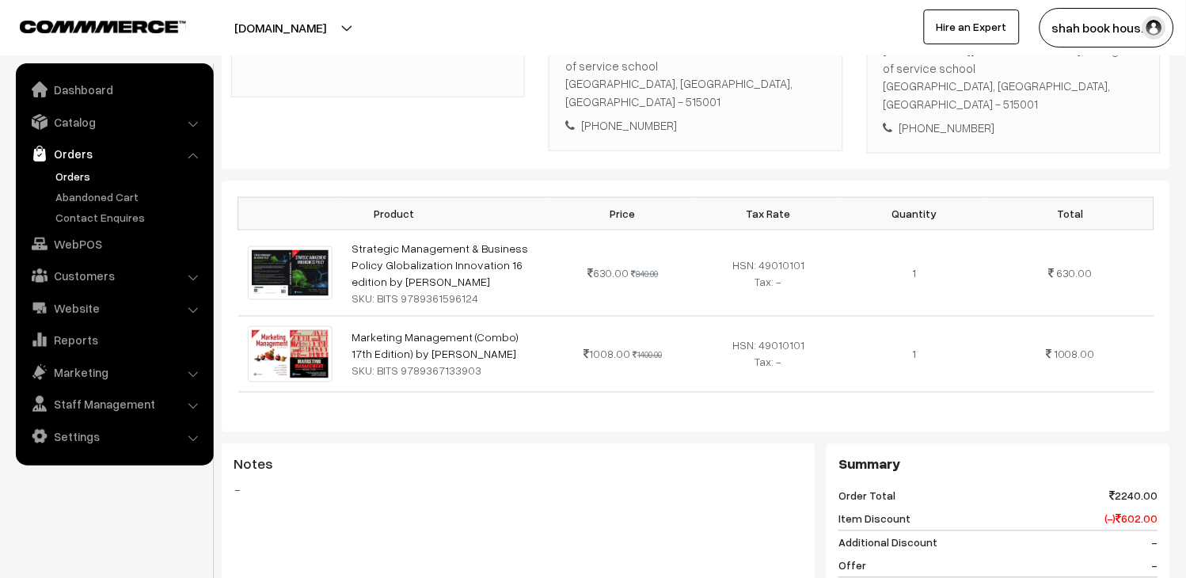
scroll to position [0, 0]
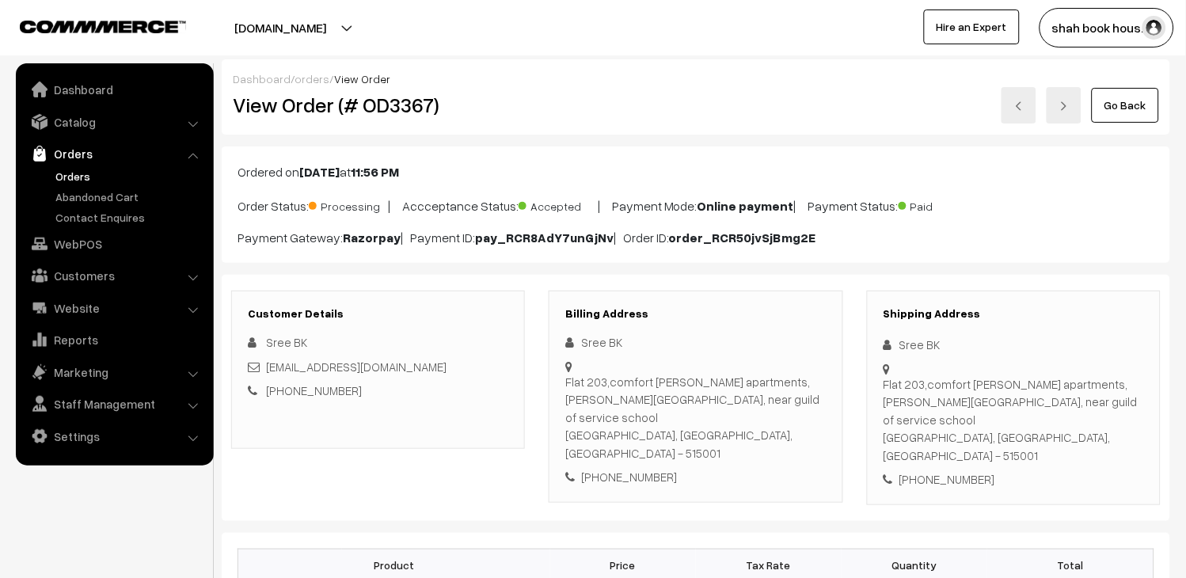
click at [1099, 112] on link "Go Back" at bounding box center [1125, 105] width 67 height 35
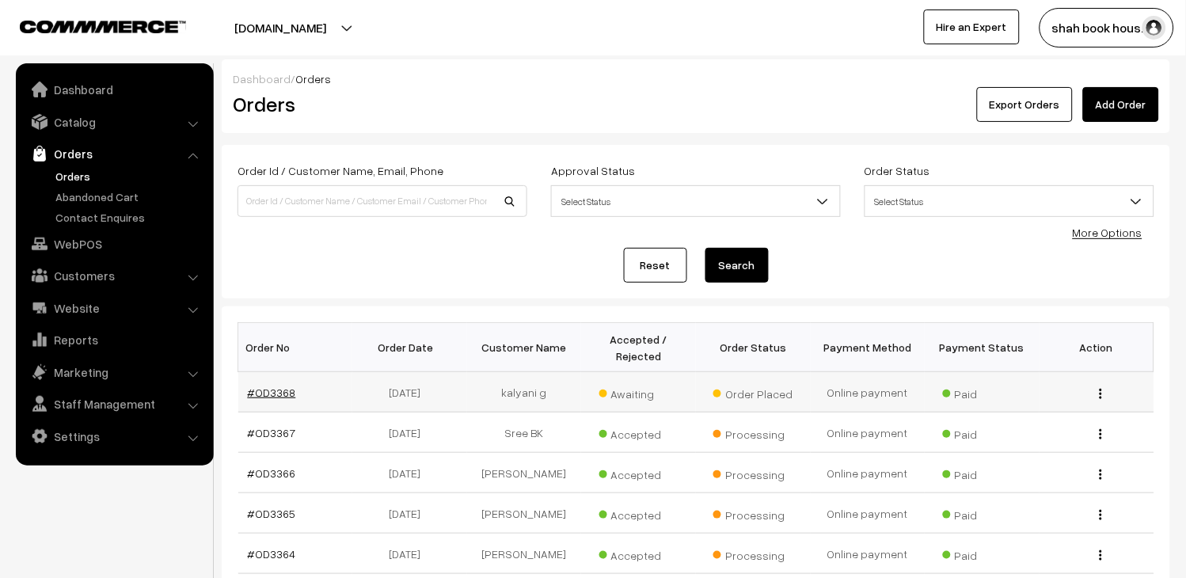
click at [272, 386] on link "#OD3368" at bounding box center [272, 392] width 48 height 13
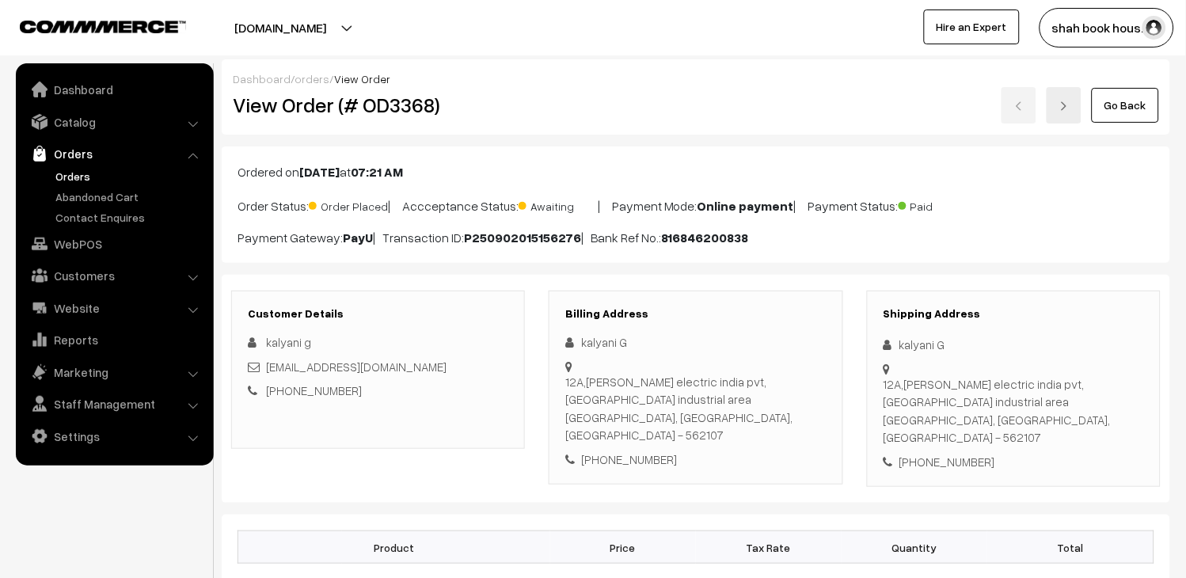
click at [436, 363] on div "[EMAIL_ADDRESS][DOMAIN_NAME]" at bounding box center [378, 367] width 261 height 18
copy div "[EMAIL_ADDRESS][DOMAIN_NAME]"
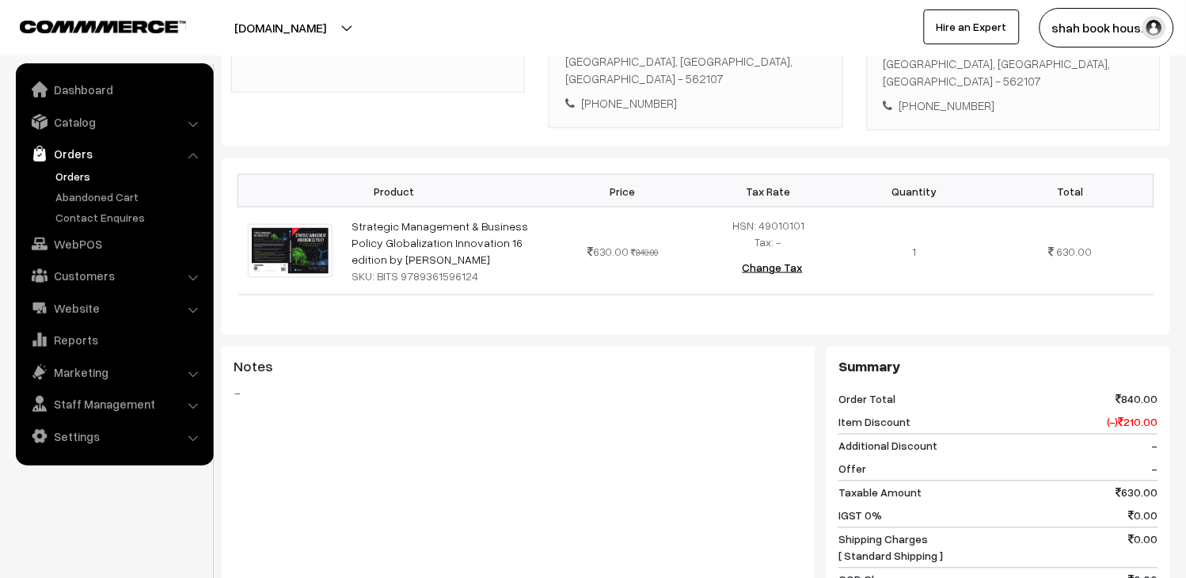
scroll to position [713, 0]
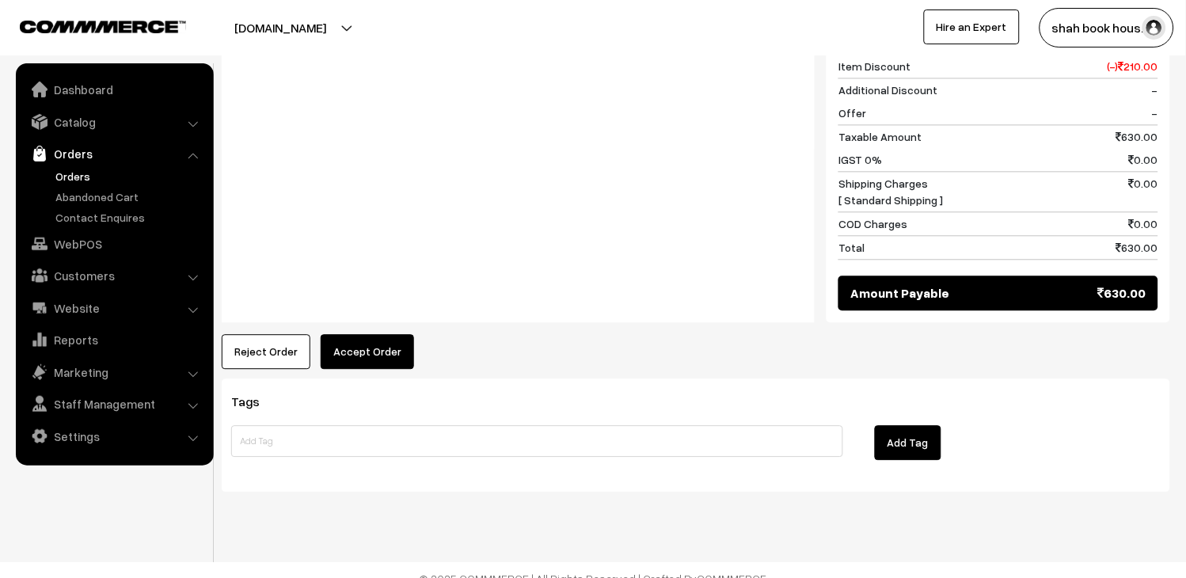
click at [379, 334] on button "Accept Order" at bounding box center [367, 351] width 93 height 35
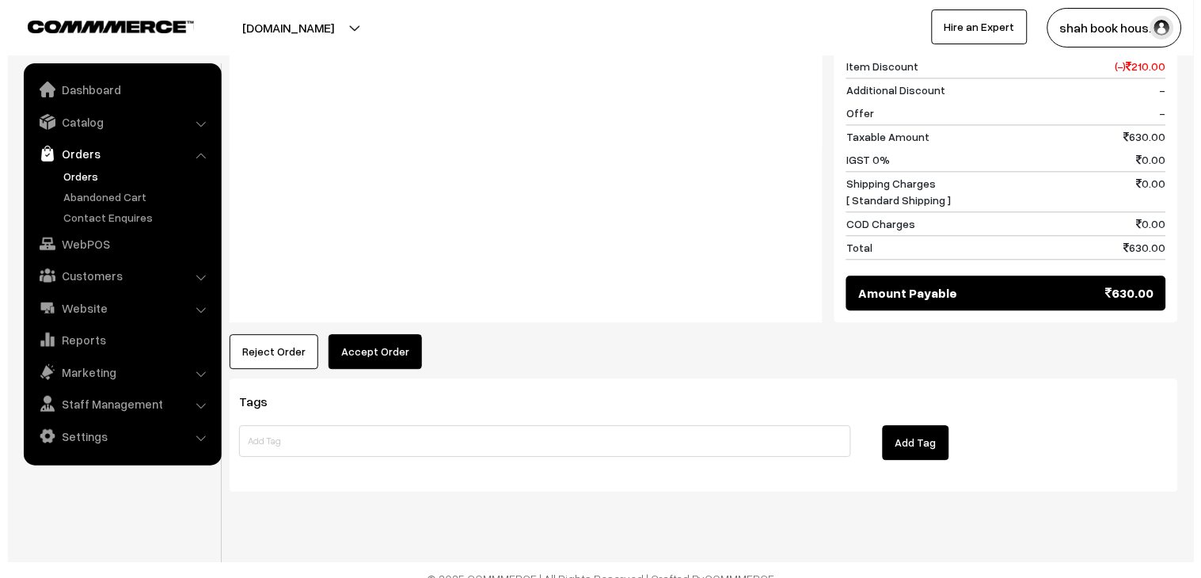
scroll to position [694, 0]
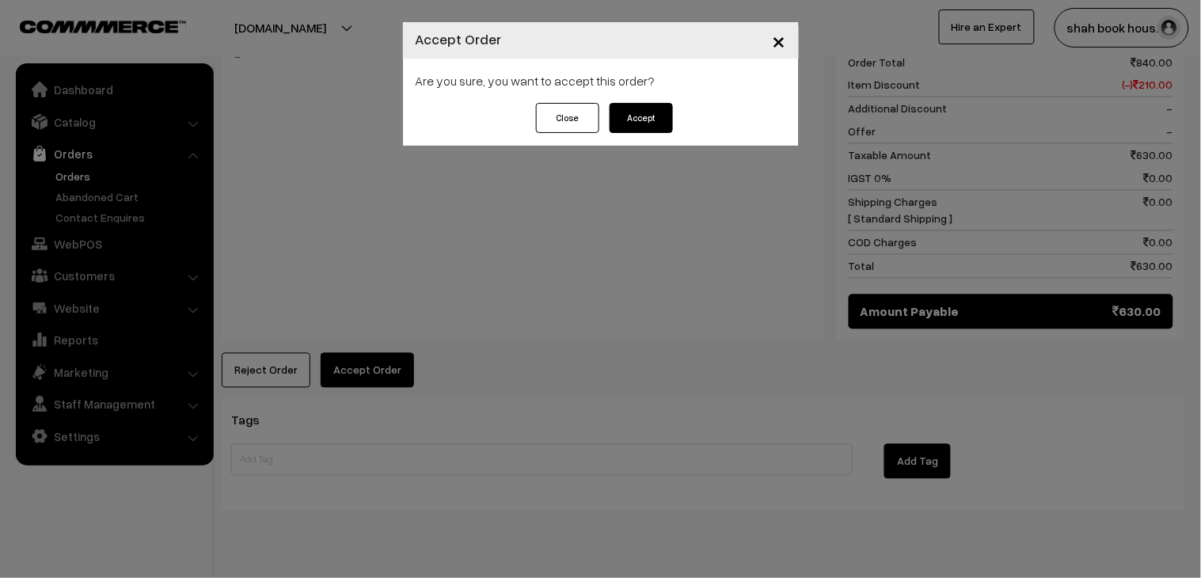
click at [618, 113] on button "Accept" at bounding box center [641, 118] width 63 height 30
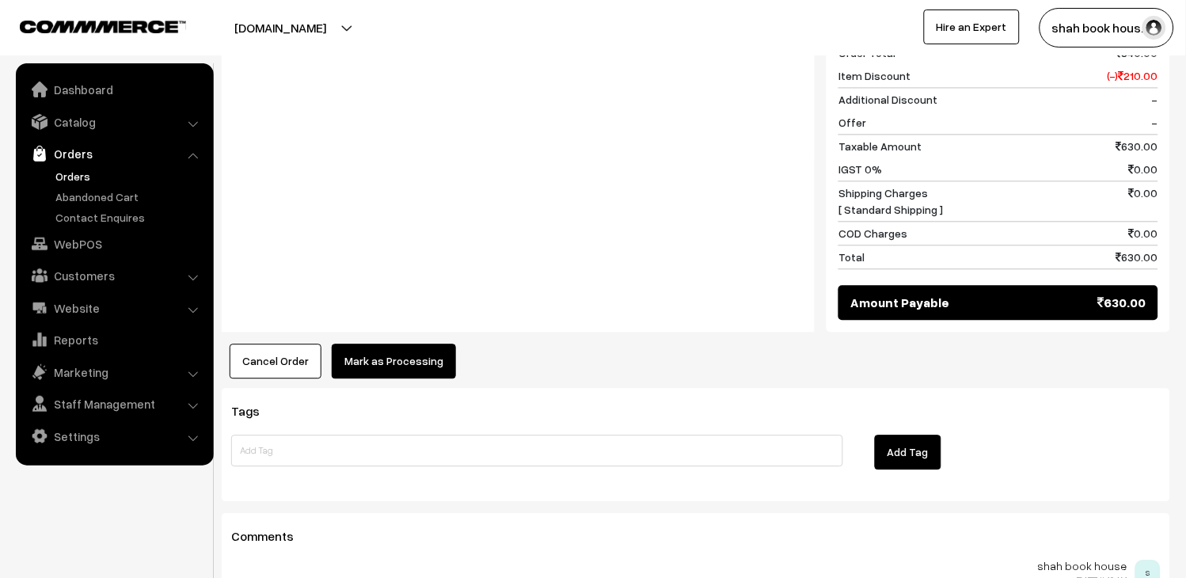
click at [360, 348] on button "Mark as Processing" at bounding box center [394, 361] width 124 height 35
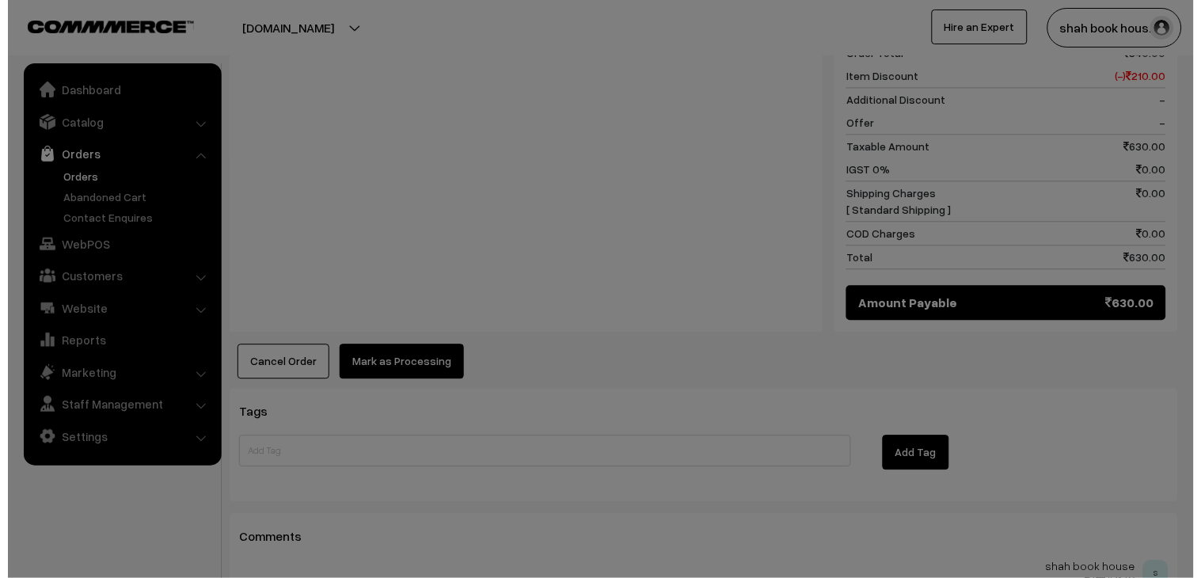
scroll to position [685, 0]
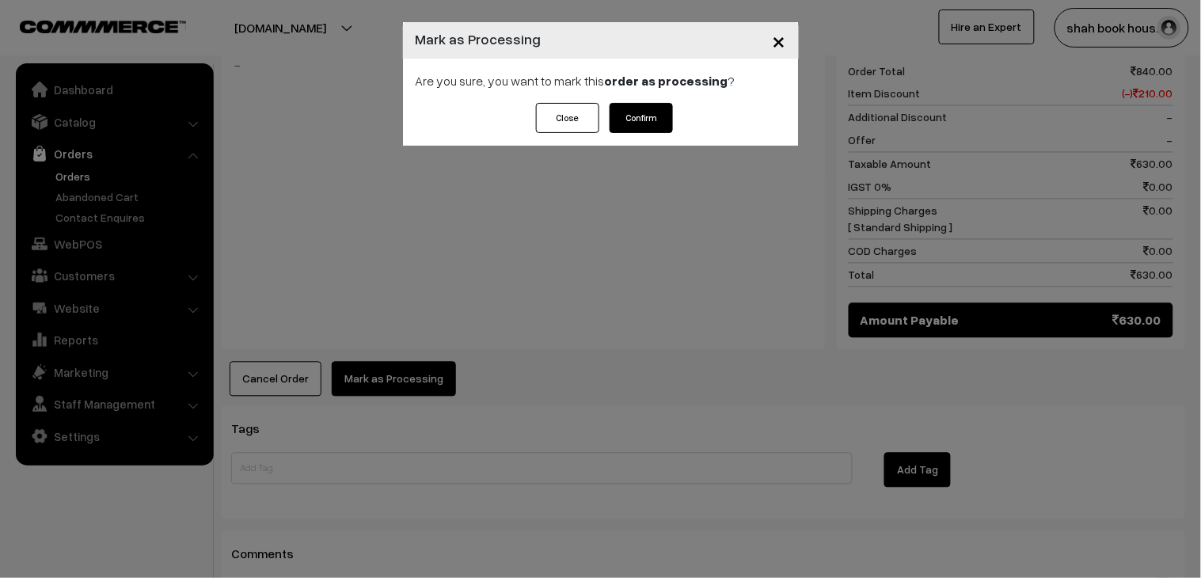
click at [667, 121] on button "Confirm" at bounding box center [641, 118] width 63 height 30
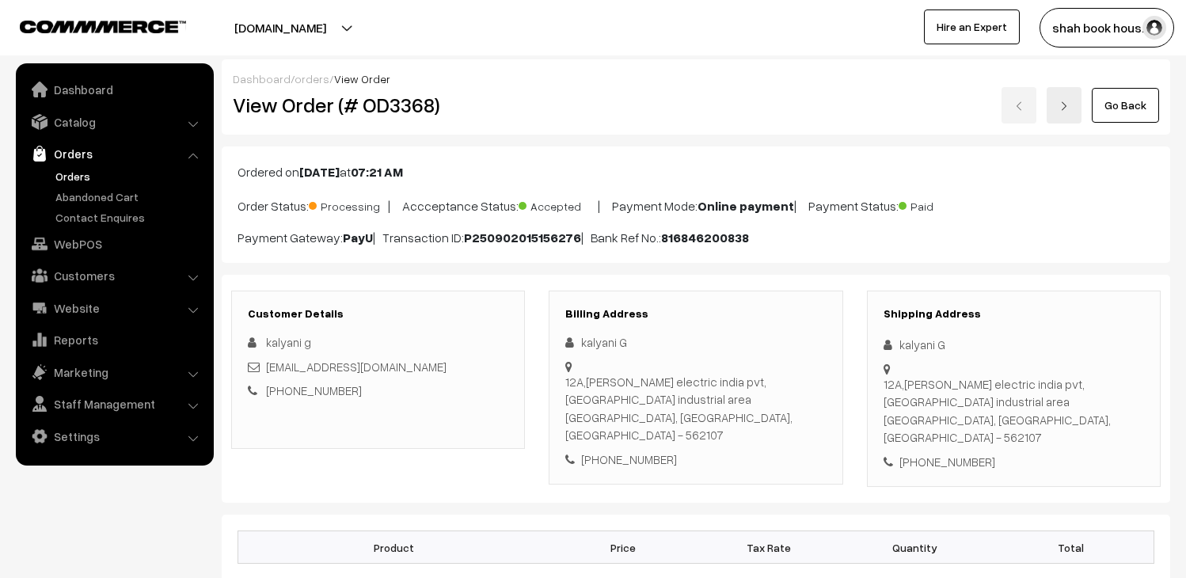
scroll to position [527, 0]
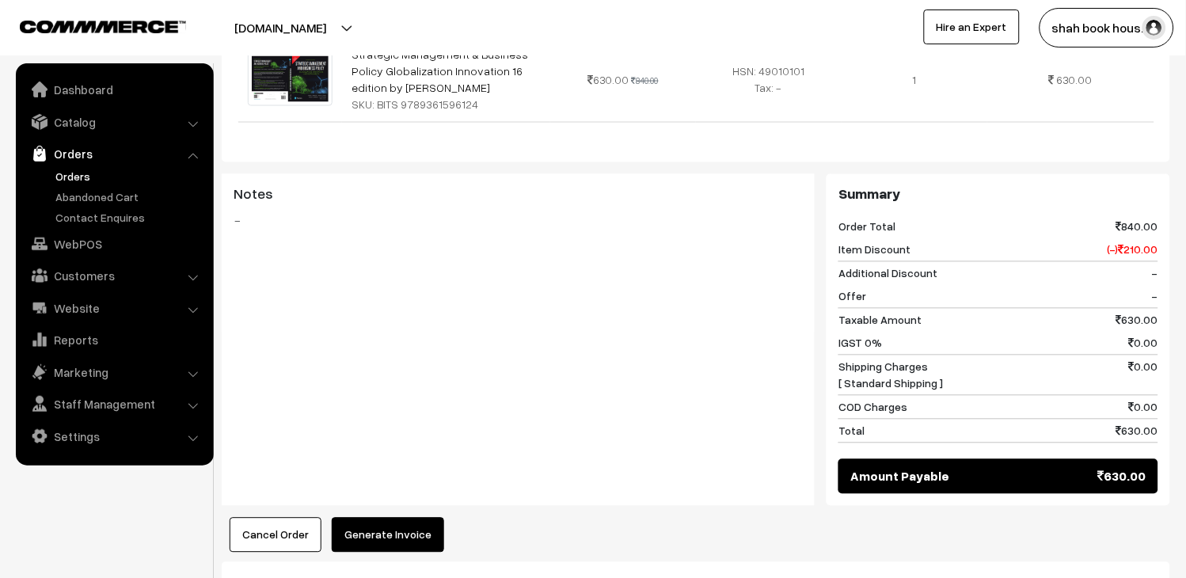
click at [384, 518] on button "Generate Invoice" at bounding box center [388, 535] width 112 height 35
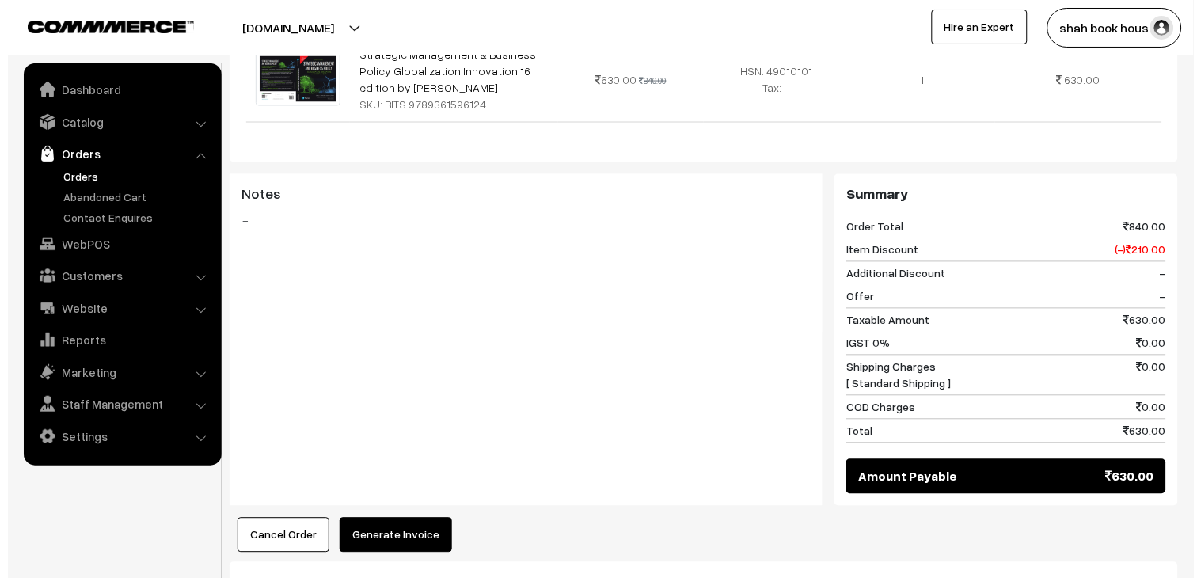
scroll to position [510, 0]
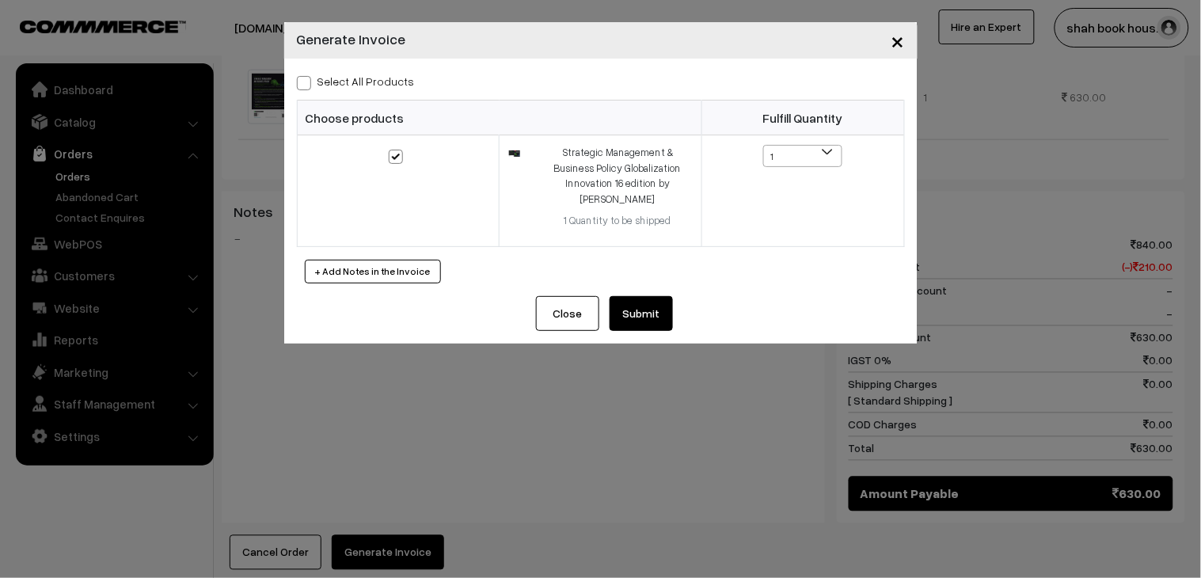
click at [673, 317] on button "Submit" at bounding box center [641, 313] width 63 height 35
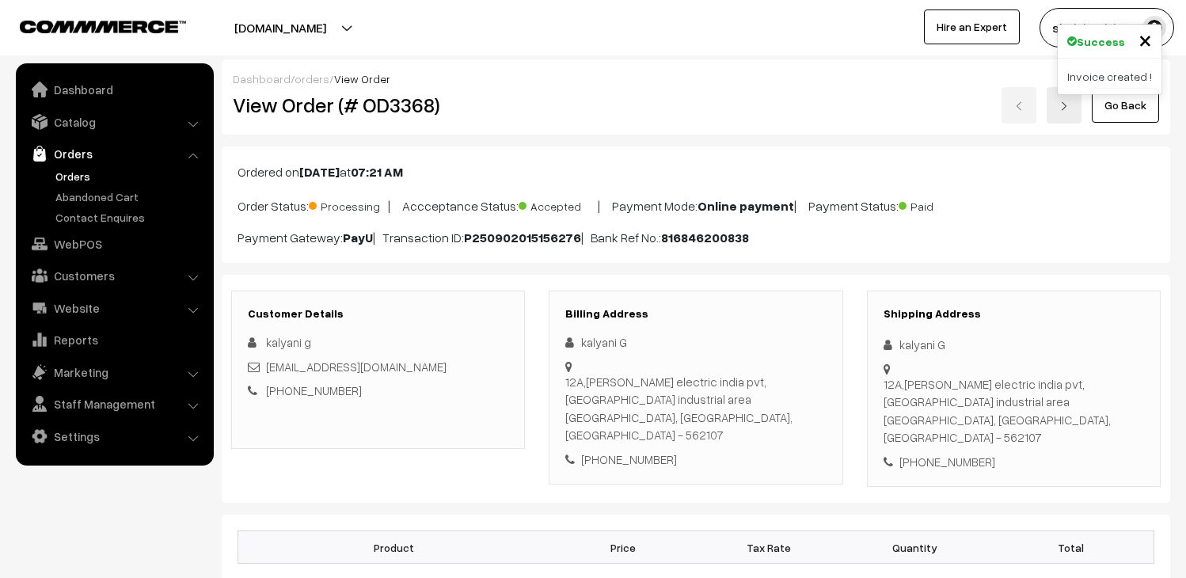
scroll to position [871, 0]
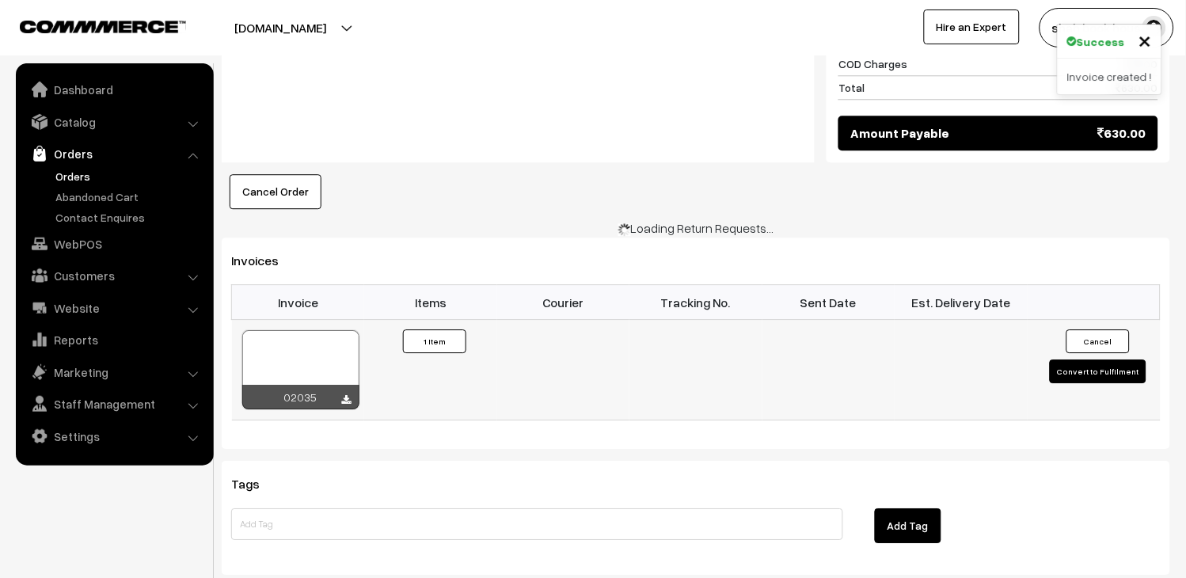
click at [298, 330] on div at bounding box center [300, 369] width 117 height 79
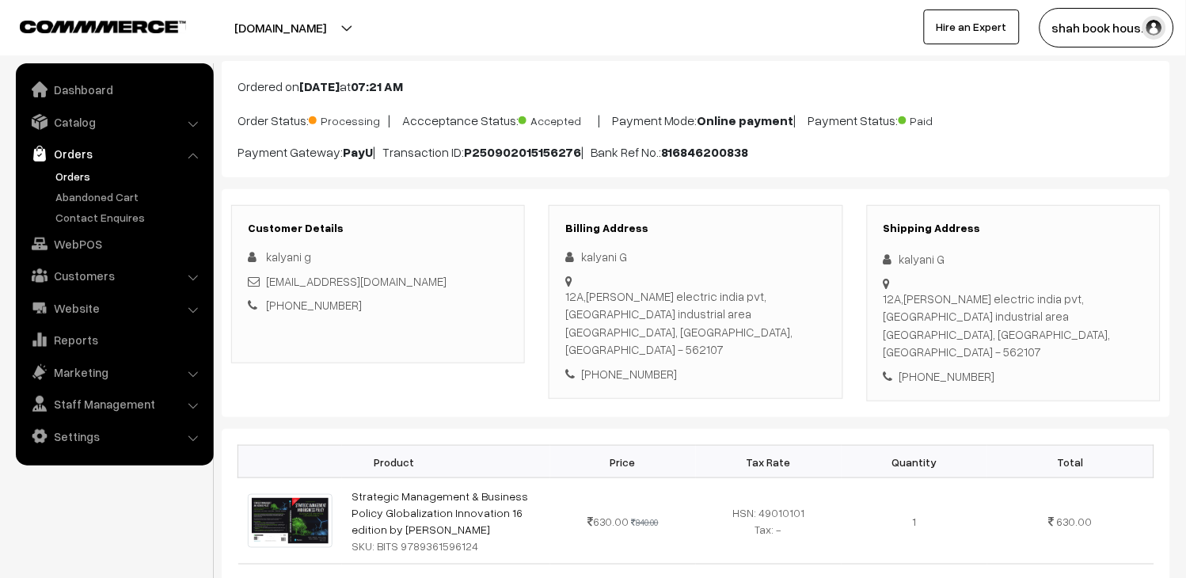
scroll to position [0, 0]
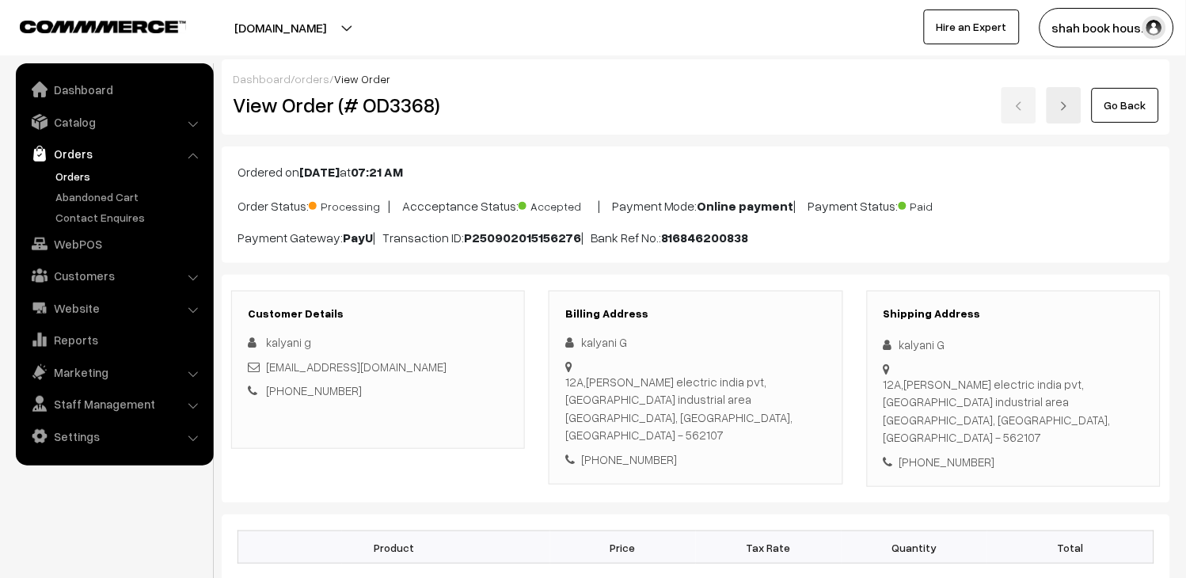
click at [72, 176] on link "Orders" at bounding box center [129, 176] width 157 height 17
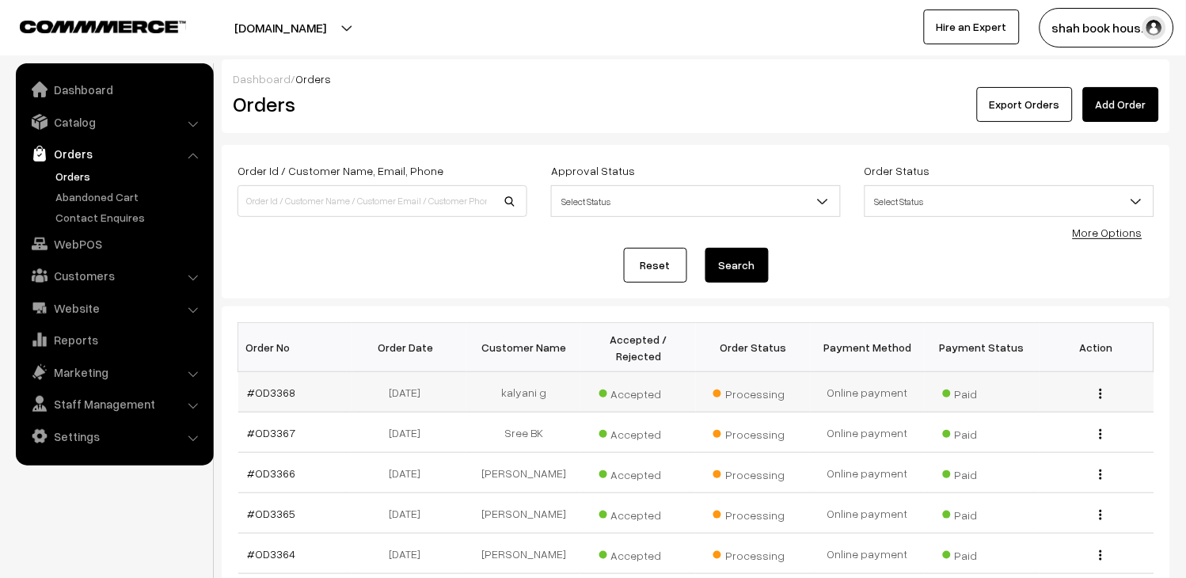
click at [257, 383] on td "#OD3368" at bounding box center [295, 392] width 115 height 40
click at [263, 394] on link "#OD3368" at bounding box center [272, 392] width 48 height 13
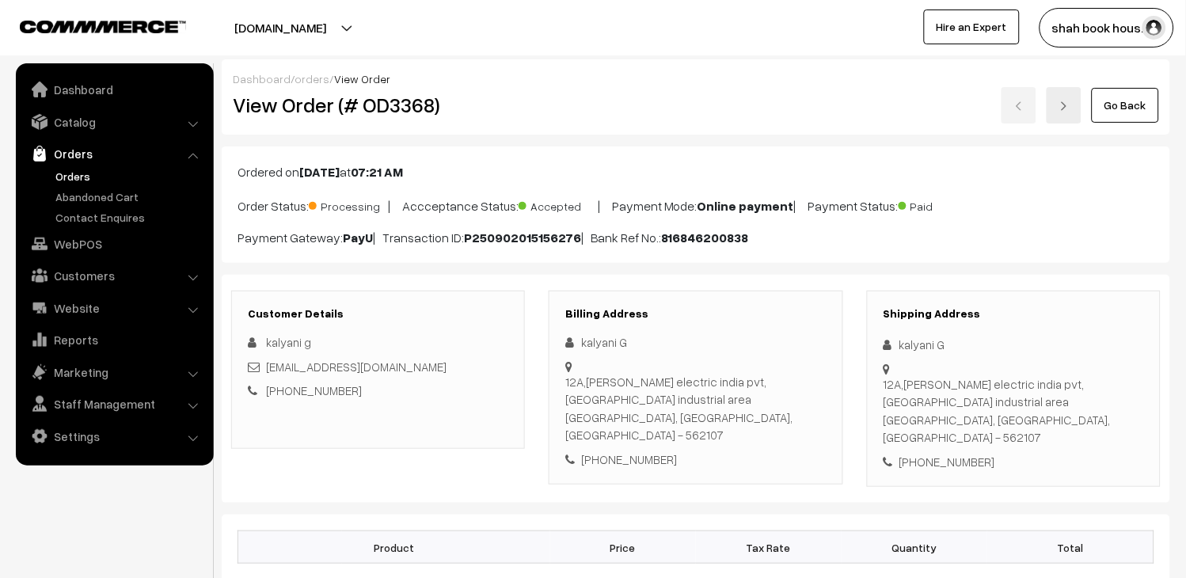
click at [80, 181] on link "Orders" at bounding box center [129, 176] width 157 height 17
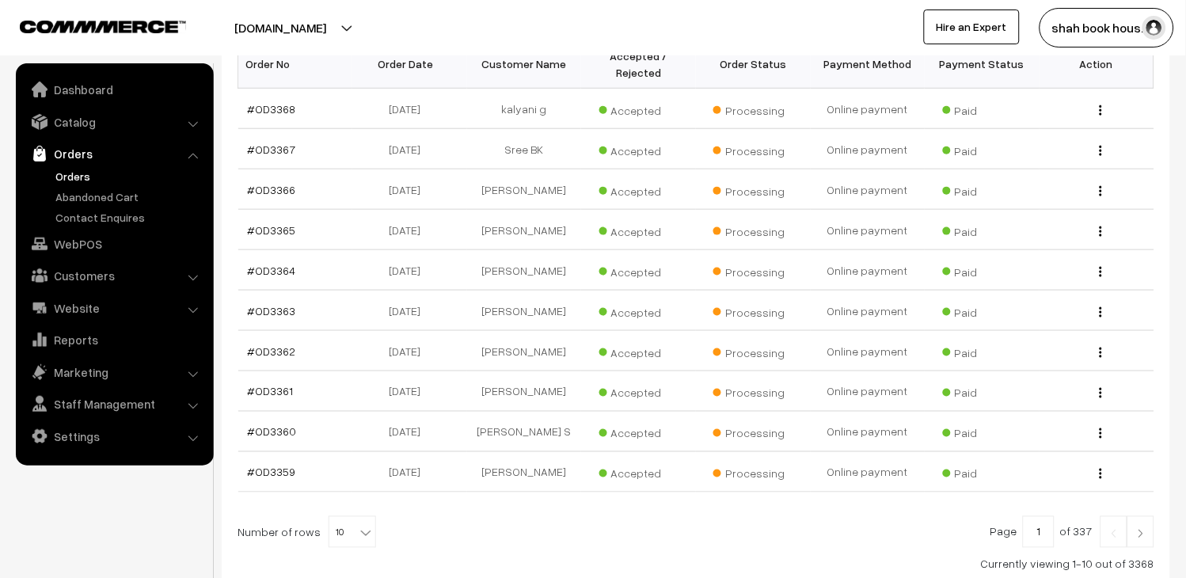
scroll to position [424, 0]
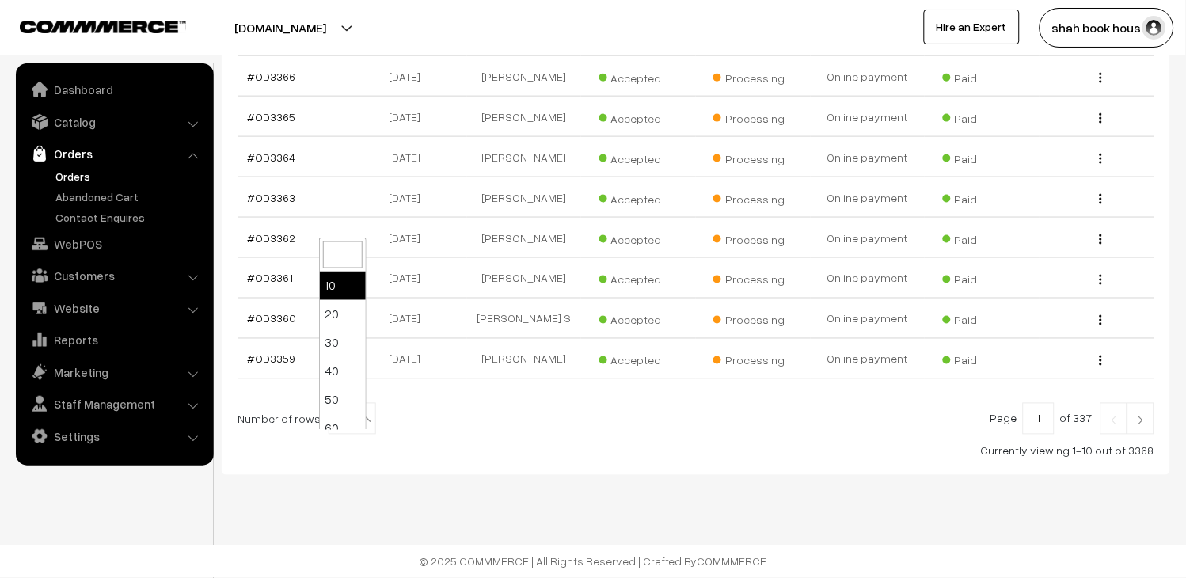
click at [358, 417] on b at bounding box center [366, 420] width 16 height 16
select select "100"
click at [335, 416] on span "100" at bounding box center [352, 420] width 46 height 32
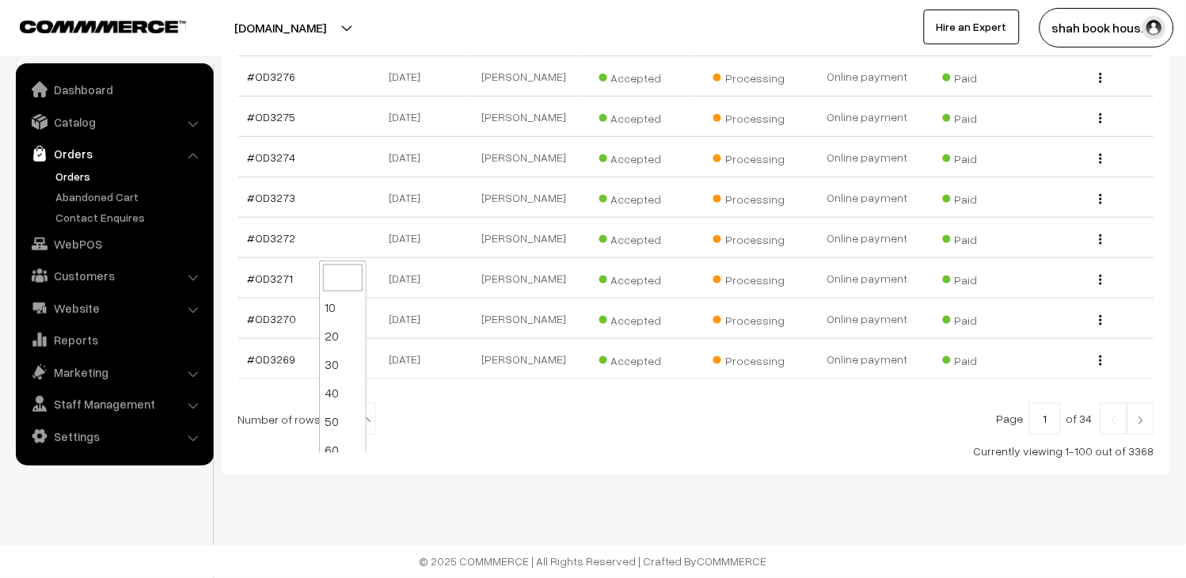
scroll to position [0, 0]
select select "10"
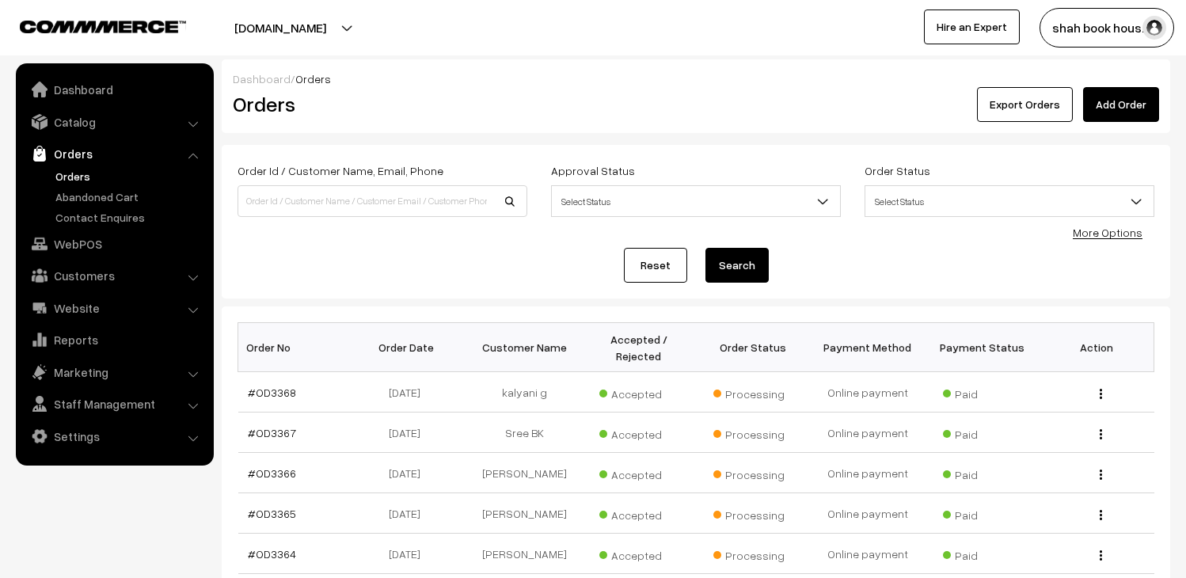
scroll to position [424, 0]
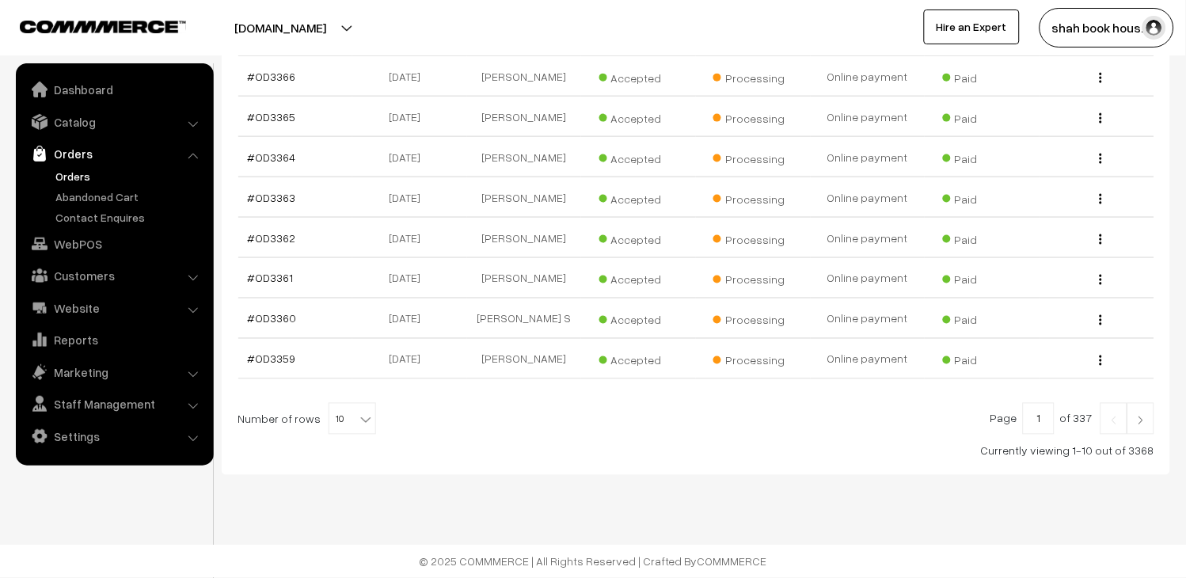
click at [339, 412] on span "10" at bounding box center [352, 420] width 46 height 32
select select "20"
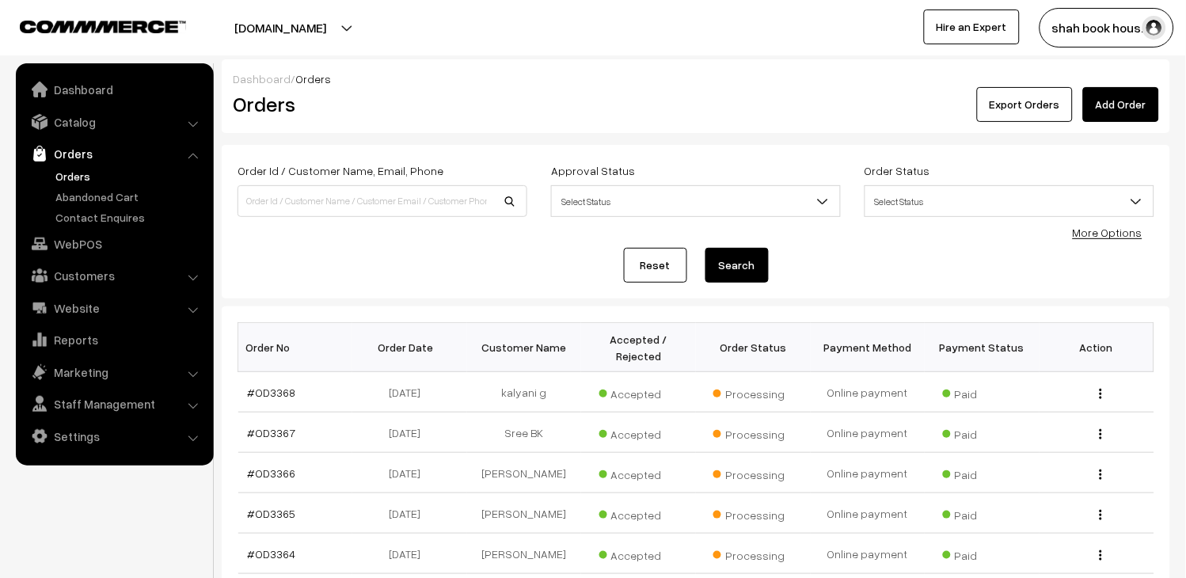
click at [61, 169] on link "Orders" at bounding box center [129, 176] width 157 height 17
click at [77, 168] on link "Orders" at bounding box center [129, 176] width 157 height 17
click at [84, 181] on link "Orders" at bounding box center [129, 176] width 157 height 17
